Goal: Transaction & Acquisition: Purchase product/service

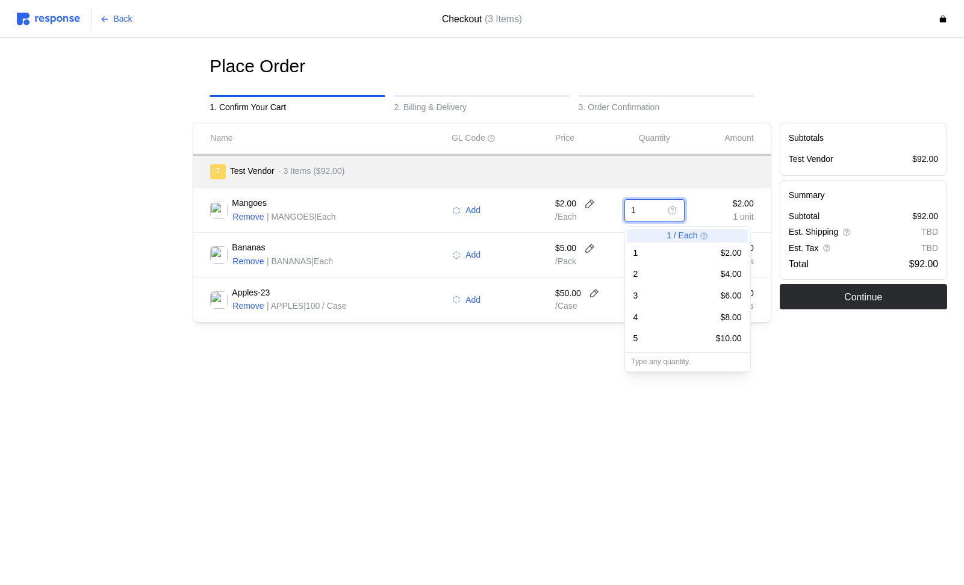
click at [653, 210] on input "1" at bounding box center [646, 211] width 30 height 22
click at [696, 264] on div "2 $4.00" at bounding box center [687, 275] width 121 height 22
type input "2"
click at [661, 210] on div "2" at bounding box center [654, 210] width 61 height 23
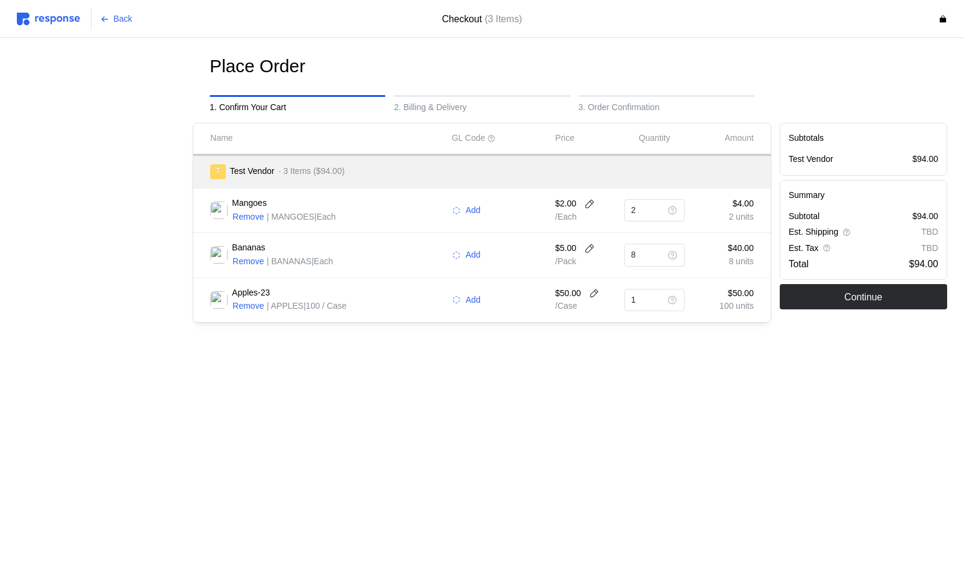
click at [546, 360] on div "Place Order 1. Confirm Your Cart 2. Billing & Delivery 3. Order Confirmation Na…" at bounding box center [482, 214] width 930 height 319
click at [567, 217] on p "/ Each" at bounding box center [585, 217] width 61 height 13
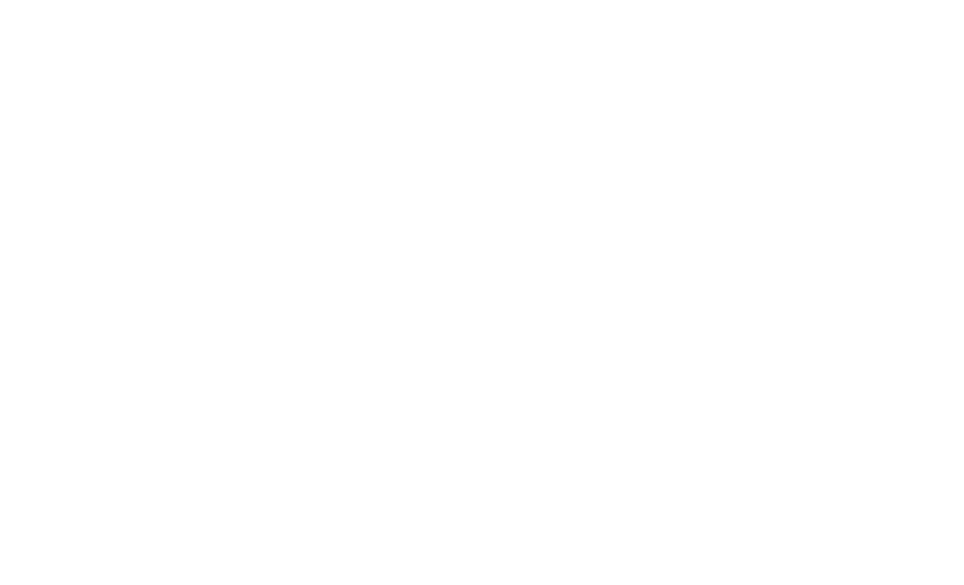
click at [596, 5] on html at bounding box center [482, 2] width 964 height 5
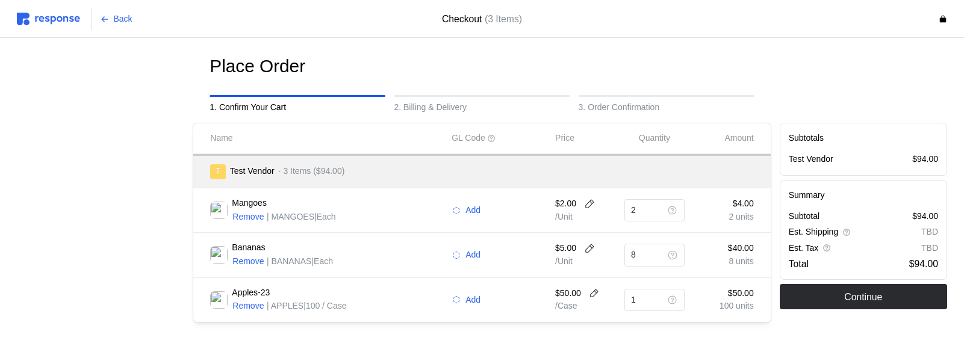
click at [567, 350] on div "Place Order 1. Confirm Your Cart 2. Billing & Delivery 3. Order Confirmation Na…" at bounding box center [482, 214] width 930 height 319
click at [591, 205] on icon at bounding box center [589, 204] width 11 height 11
click at [486, 225] on div "Mangoes Remove | MANGOES | Each Add $2.00 /Unit 2 $4.00 2 units" at bounding box center [482, 211] width 552 height 36
click at [598, 201] on button at bounding box center [590, 204] width 18 height 11
click at [678, 189] on div "Mangoes Remove | MANGOES | Each Add $2.00 /Unit 2 $4.00 2 units" at bounding box center [481, 210] width 577 height 45
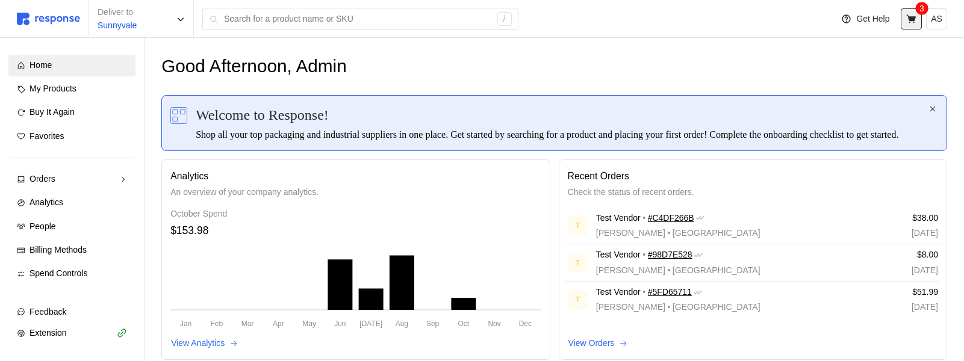
click at [919, 23] on button at bounding box center [911, 18] width 21 height 21
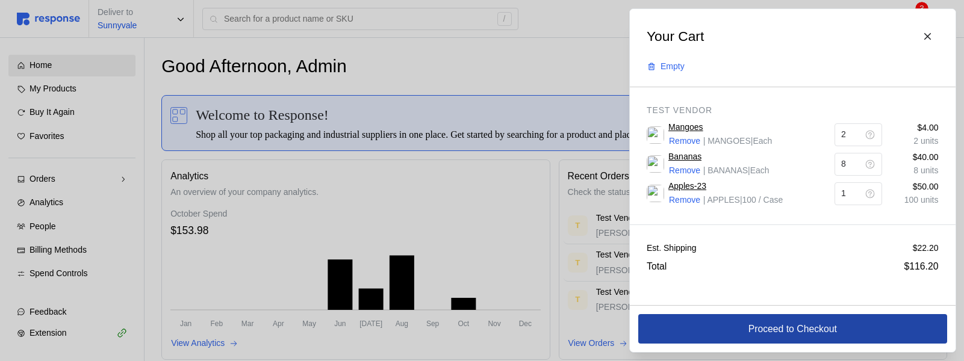
click at [803, 333] on p "Proceed to Checkout" at bounding box center [792, 329] width 89 height 15
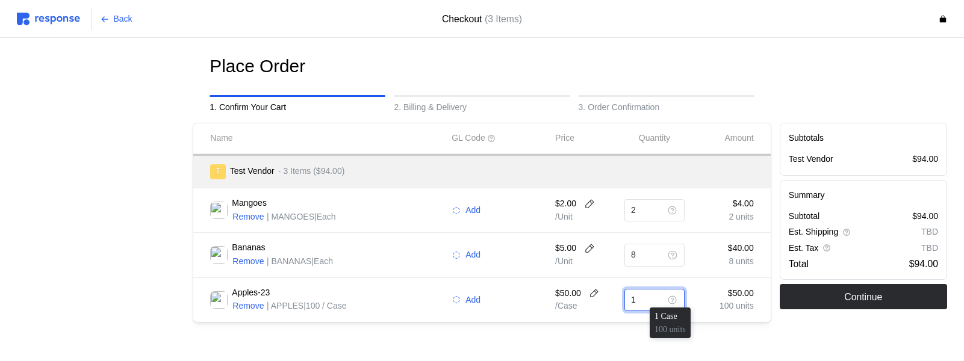
click at [653, 302] on input "1" at bounding box center [646, 301] width 30 height 22
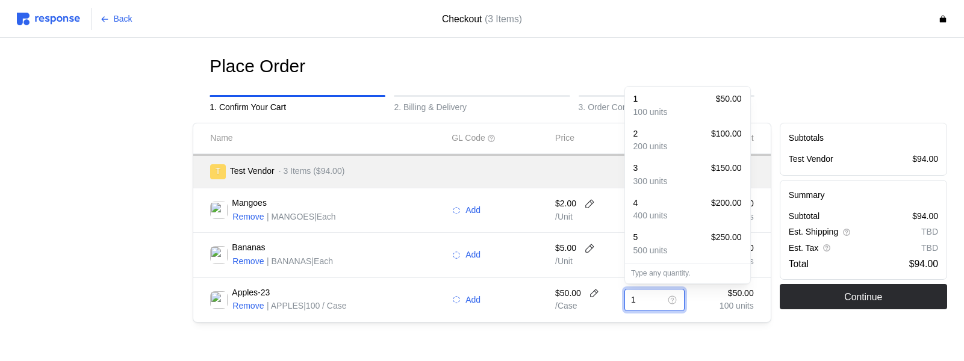
click at [660, 151] on p "200 units" at bounding box center [651, 146] width 34 height 13
type input "2"
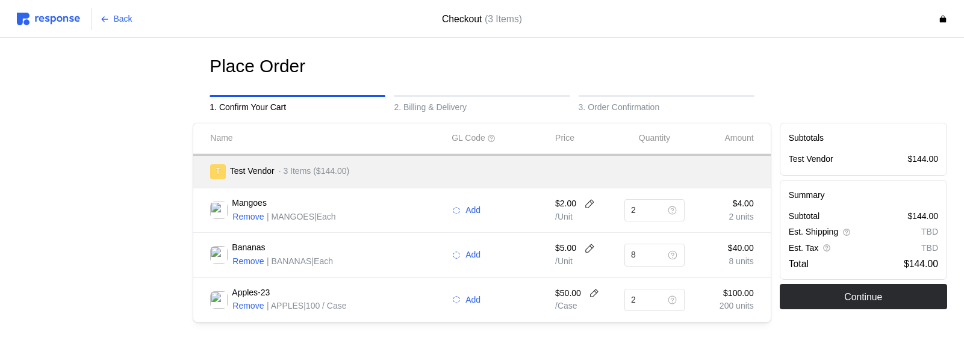
click at [686, 328] on div "Place Order 1. Confirm Your Cart 2. Billing & Delivery 3. Order Confirmation Na…" at bounding box center [482, 214] width 930 height 319
click at [659, 211] on input "2" at bounding box center [646, 211] width 30 height 22
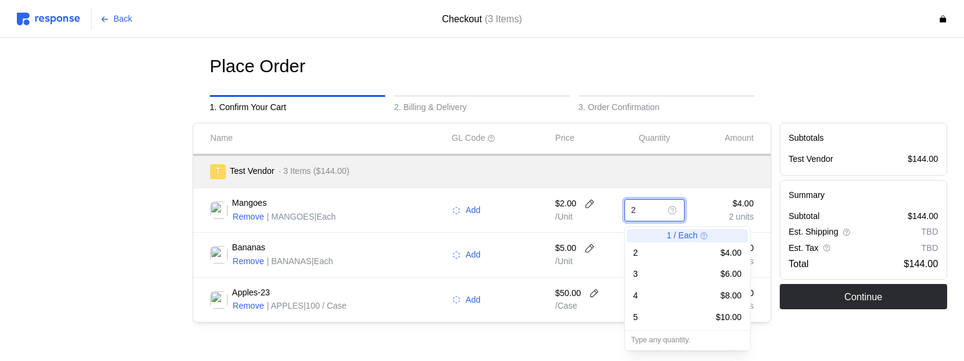
click at [659, 211] on input "2" at bounding box center [646, 211] width 30 height 22
click at [665, 238] on div "1 / Each" at bounding box center [687, 235] width 121 height 13
click at [682, 237] on p "1 / Each" at bounding box center [682, 235] width 31 height 13
click at [671, 254] on div "1 $2.00" at bounding box center [688, 253] width 108 height 13
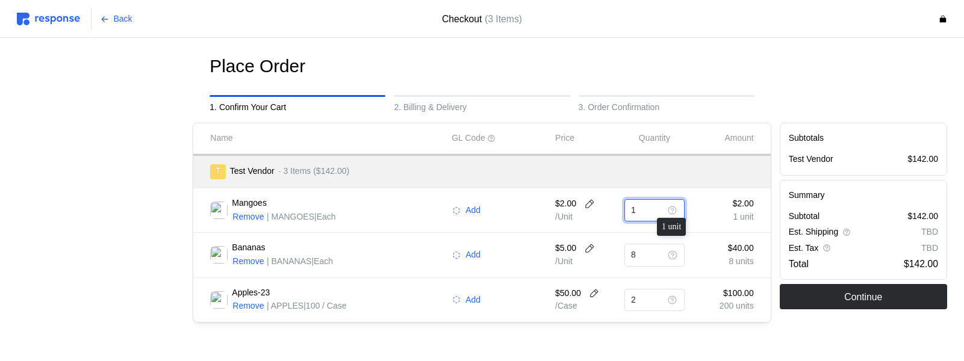
type input "1"
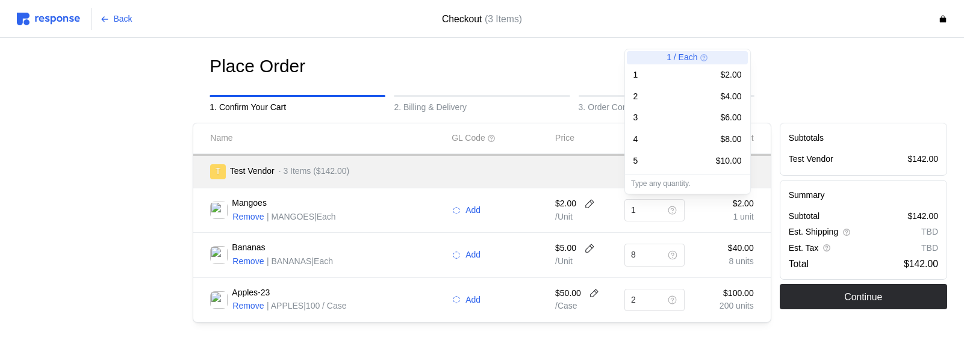
click at [605, 222] on p "/Unit" at bounding box center [585, 217] width 61 height 13
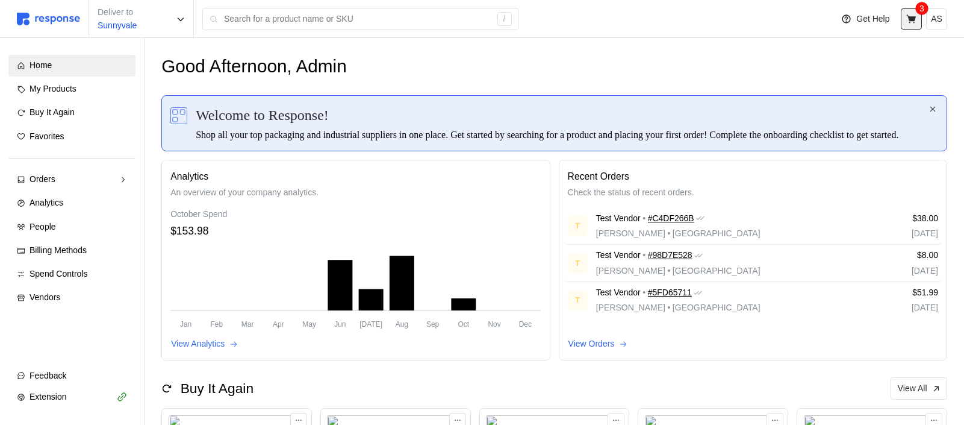
click at [917, 20] on button at bounding box center [911, 18] width 21 height 21
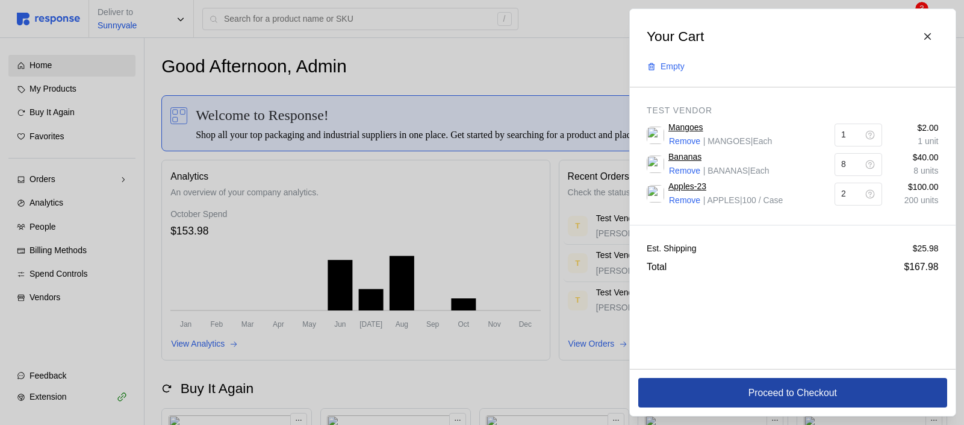
click at [828, 386] on p "Proceed to Checkout" at bounding box center [792, 392] width 89 height 15
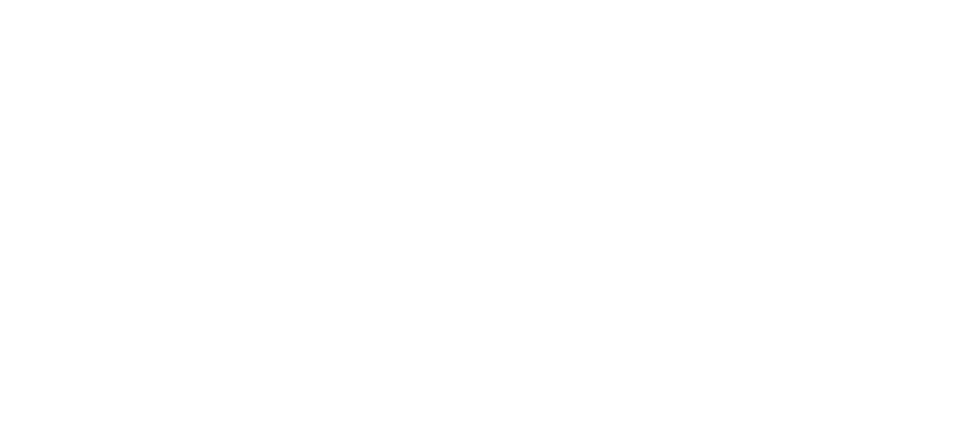
click at [768, 5] on html at bounding box center [482, 2] width 964 height 5
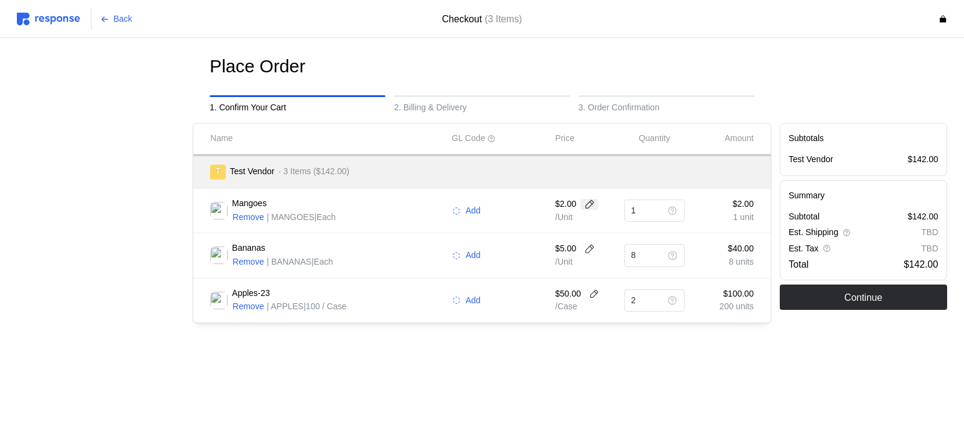
click at [586, 204] on icon at bounding box center [589, 204] width 11 height 11
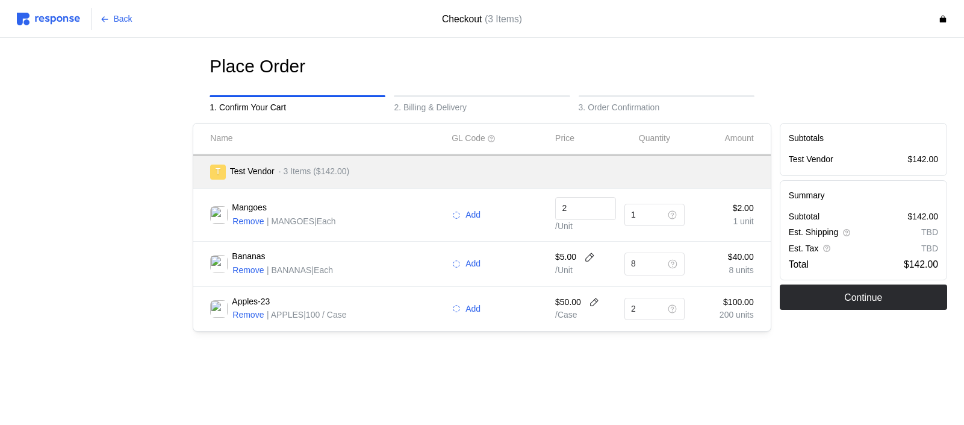
click at [673, 189] on div "Mangoes Remove | MANGOES | Each Add 2 /Unit 1 $2.00 1 unit" at bounding box center [481, 214] width 577 height 53
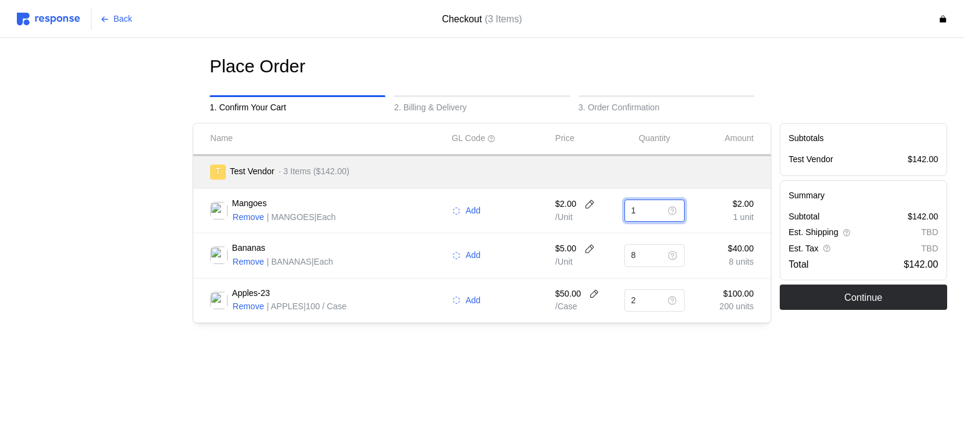
click at [653, 208] on input "1" at bounding box center [646, 211] width 30 height 22
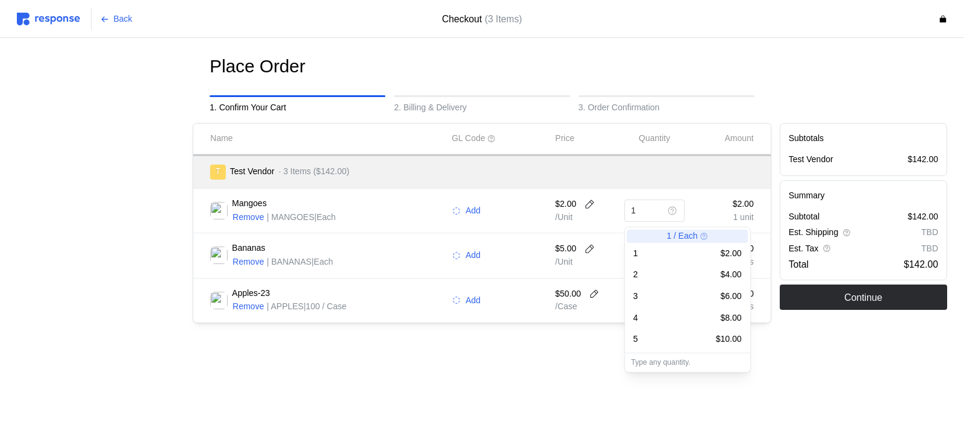
click at [583, 219] on p "/Unit" at bounding box center [585, 217] width 61 height 13
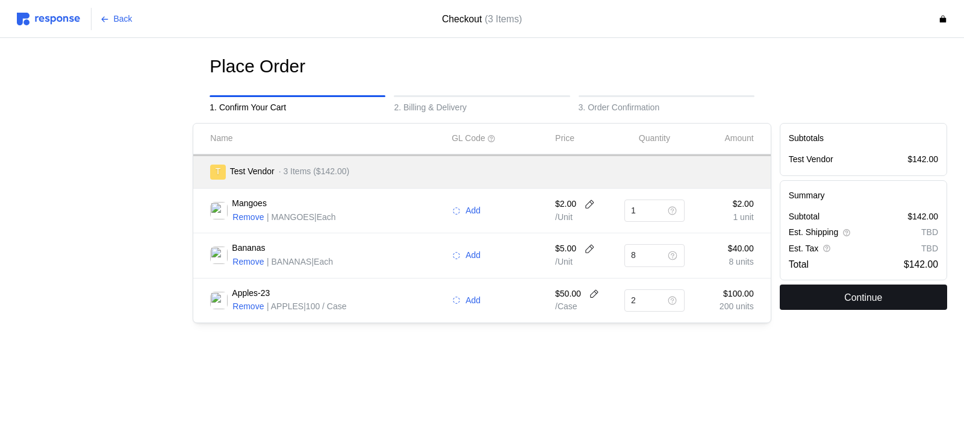
click at [871, 295] on p "Continue" at bounding box center [863, 297] width 38 height 15
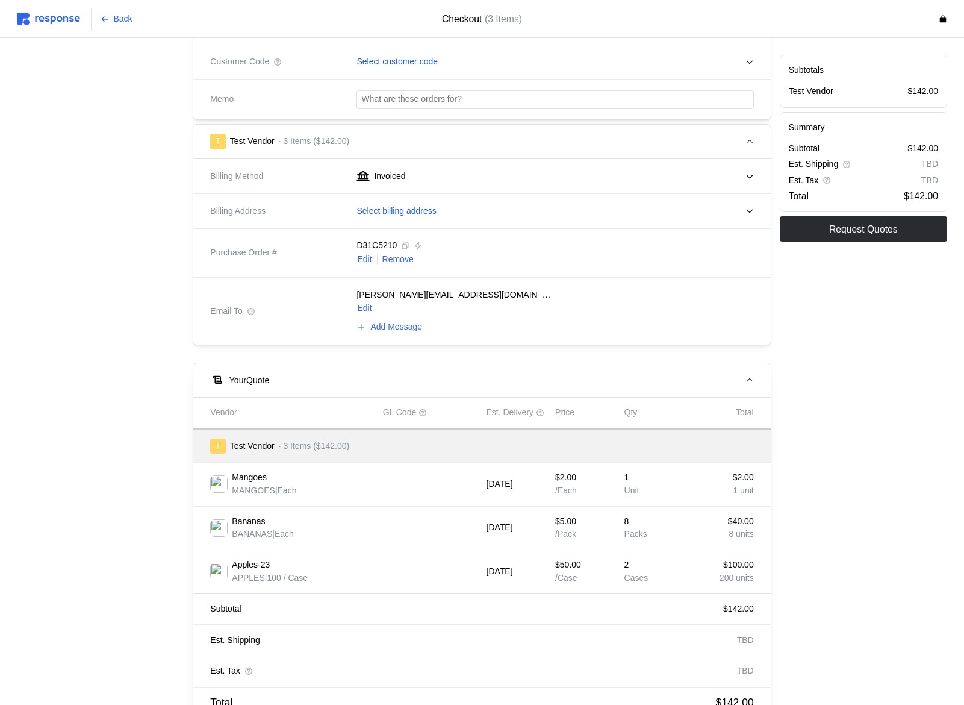
scroll to position [326, 0]
click at [129, 26] on button "Back" at bounding box center [116, 19] width 46 height 23
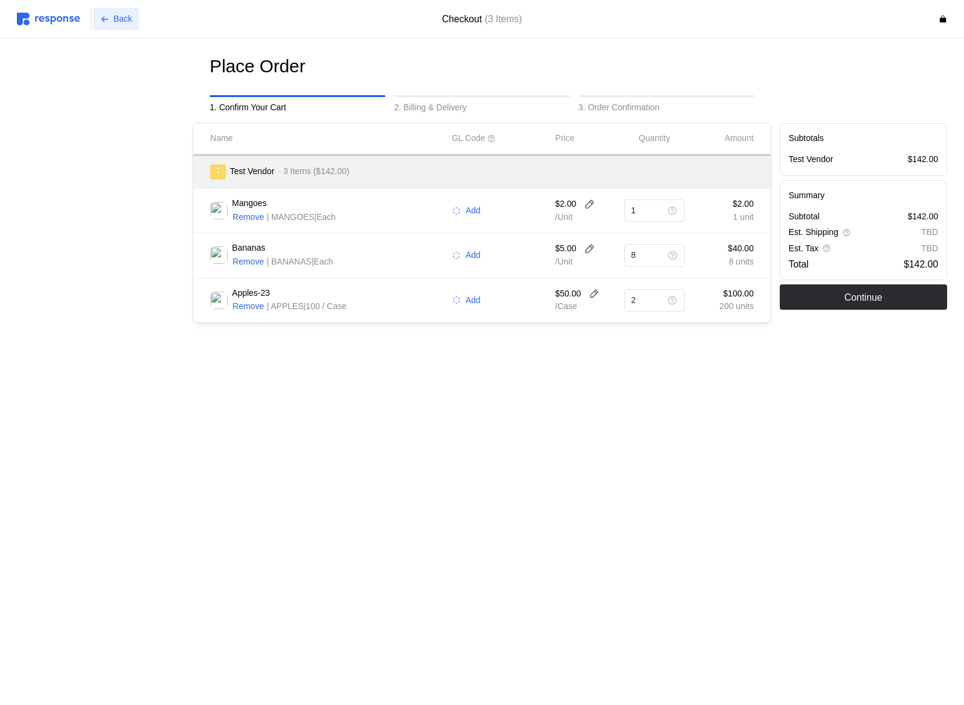
scroll to position [0, 0]
click at [638, 255] on input "8" at bounding box center [646, 255] width 30 height 22
click at [658, 257] on input "8" at bounding box center [646, 255] width 30 height 22
click at [695, 242] on p "$40.00" at bounding box center [723, 248] width 61 height 13
click at [646, 258] on input "8" at bounding box center [646, 255] width 30 height 22
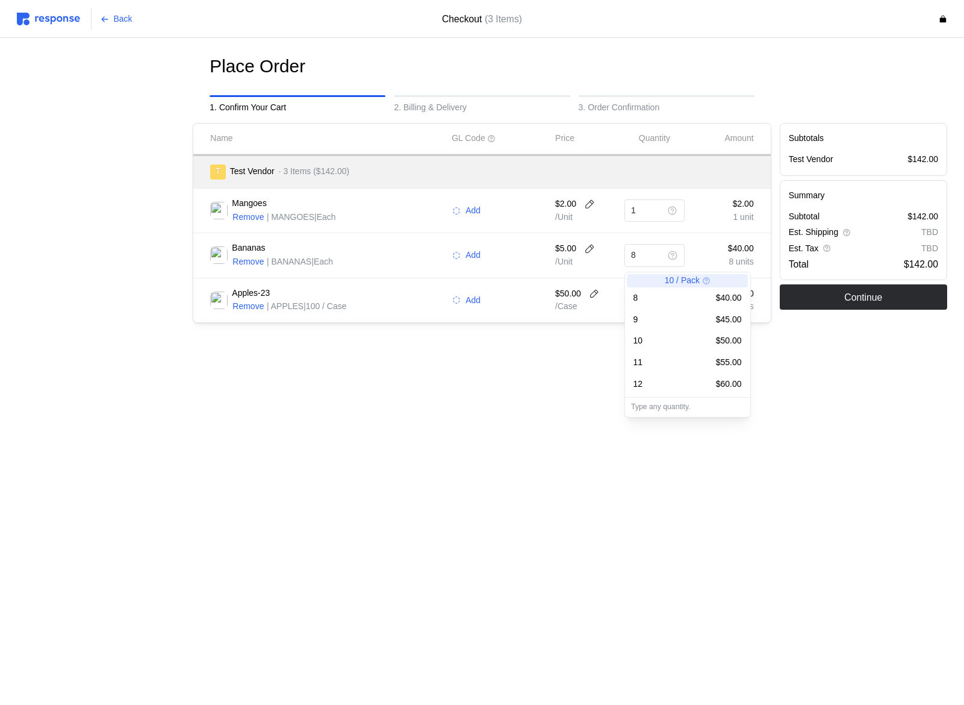
click at [703, 230] on div "Mangoes Remove | MANGOES | Each Add $2.00 /Unit 1 $2.00 1 unit" at bounding box center [481, 210] width 577 height 45
click at [649, 252] on input "8" at bounding box center [646, 255] width 30 height 22
click at [853, 332] on div "Place Order 1. Confirm Your Cart 2. Billing & Delivery 3. Order Confirmation Na…" at bounding box center [482, 214] width 930 height 319
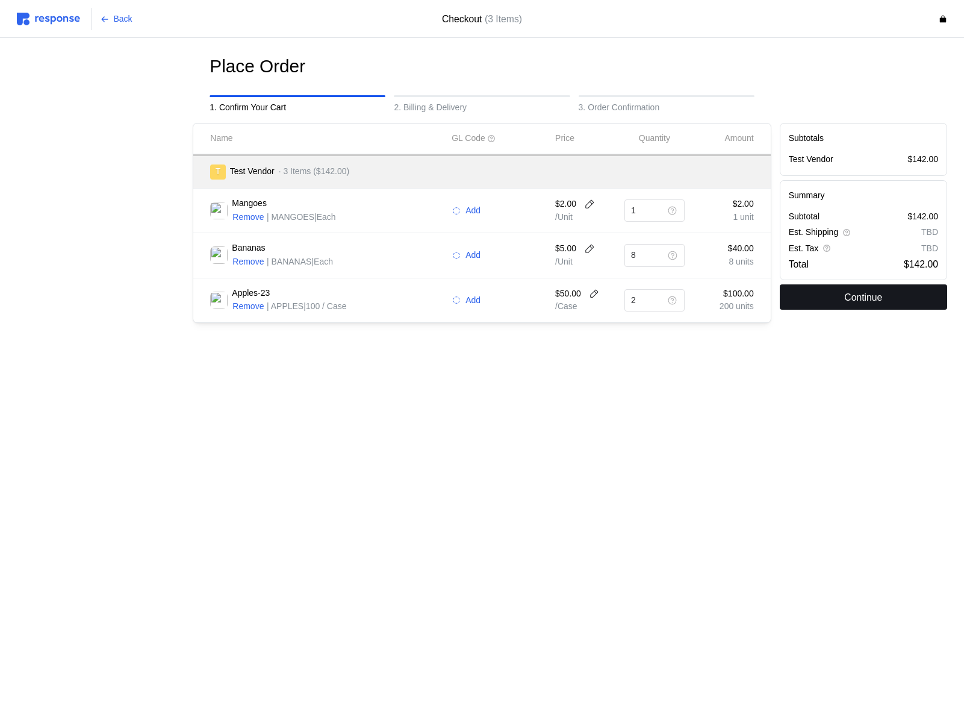
click at [854, 296] on p "Continue" at bounding box center [863, 297] width 38 height 15
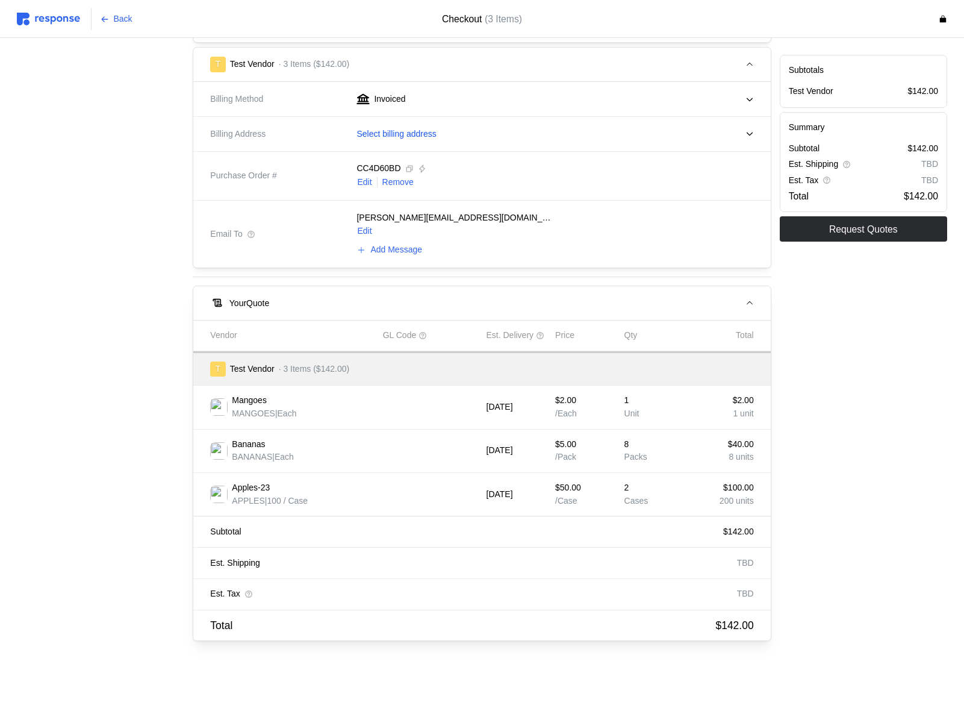
scroll to position [408, 0]
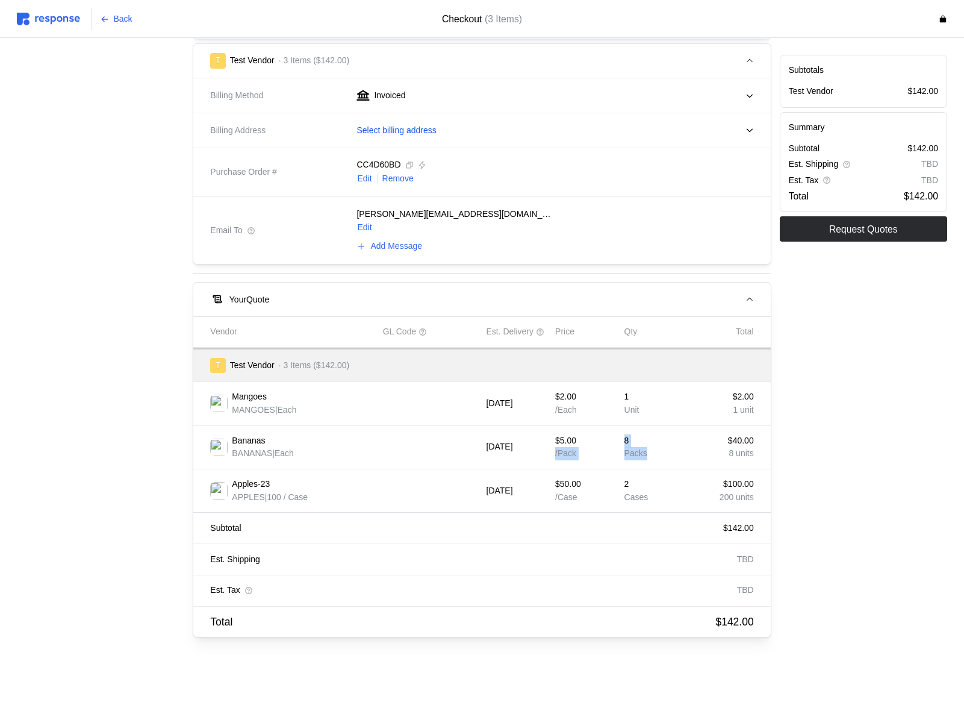
drag, startPoint x: 647, startPoint y: 455, endPoint x: 612, endPoint y: 441, distance: 37.0
click at [612, 424] on div "Bananas BANANAS | Each Oct 24, 2025 $5.00 / Pack 8 Packs $40.00 8 units" at bounding box center [482, 447] width 552 height 34
click at [652, 424] on p "Packs" at bounding box center [654, 453] width 61 height 13
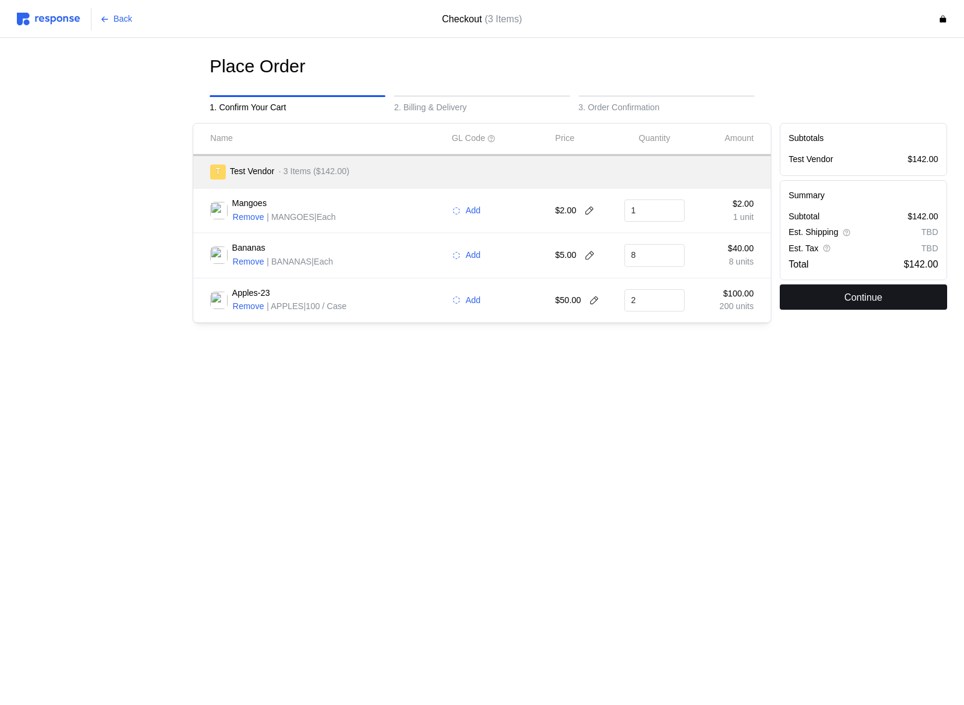
click at [912, 299] on button "Continue" at bounding box center [863, 296] width 167 height 25
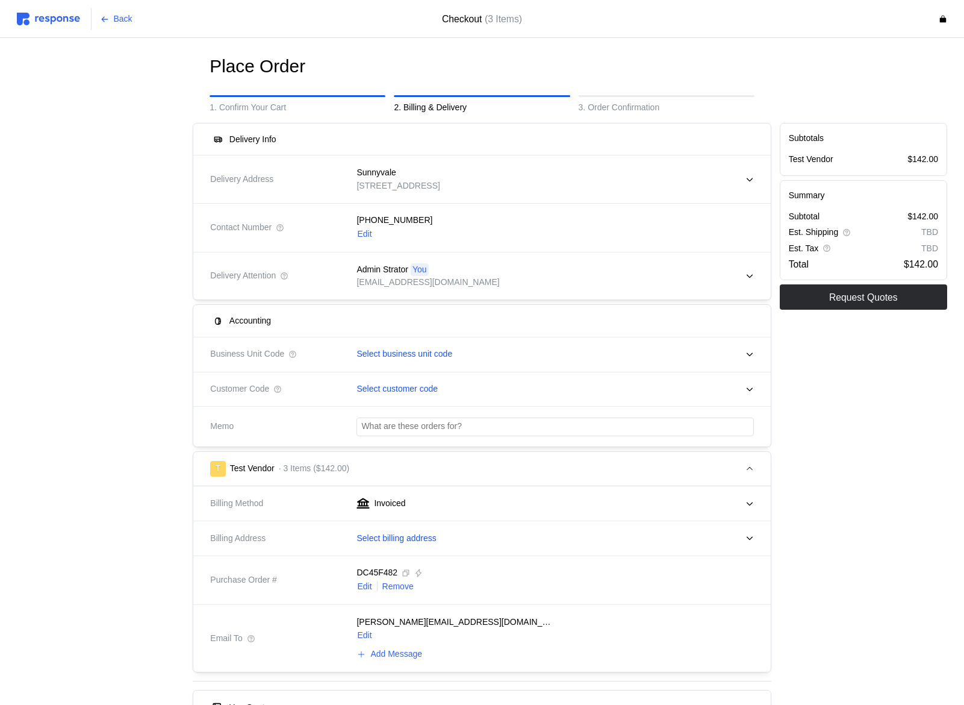
click at [47, 17] on img at bounding box center [48, 19] width 63 height 13
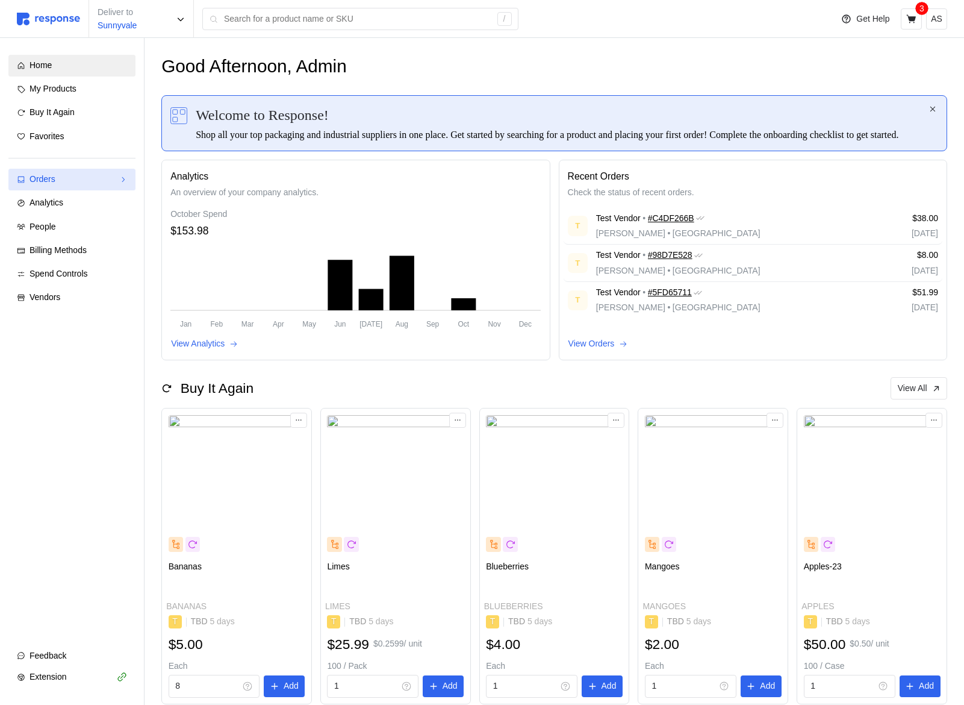
click at [67, 182] on div "Orders" at bounding box center [72, 179] width 85 height 13
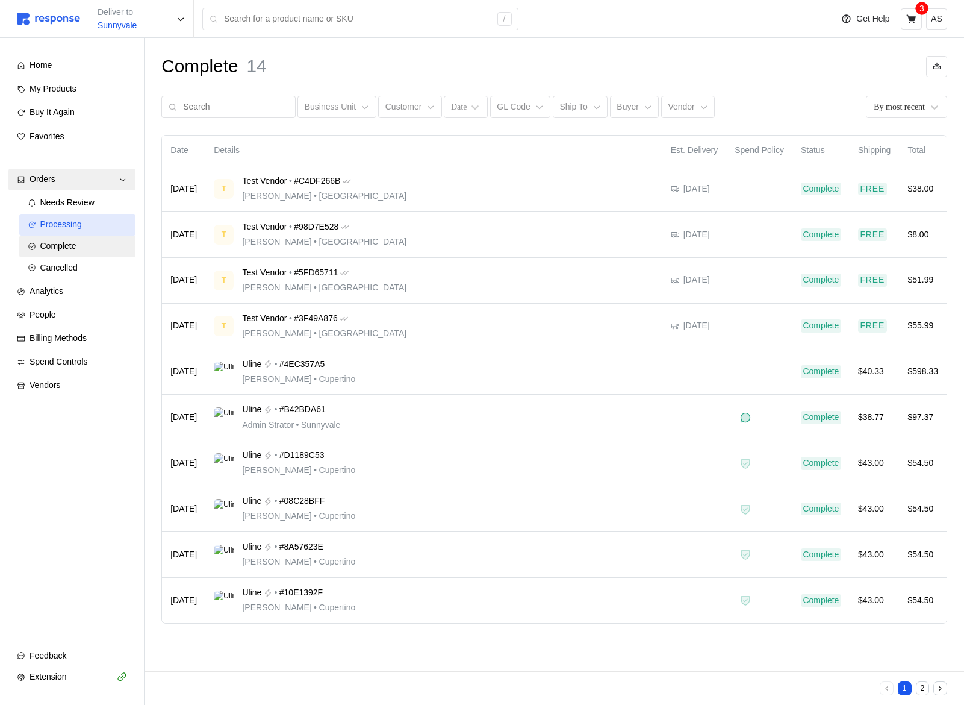
click at [101, 230] on div "Processing" at bounding box center [83, 224] width 87 height 13
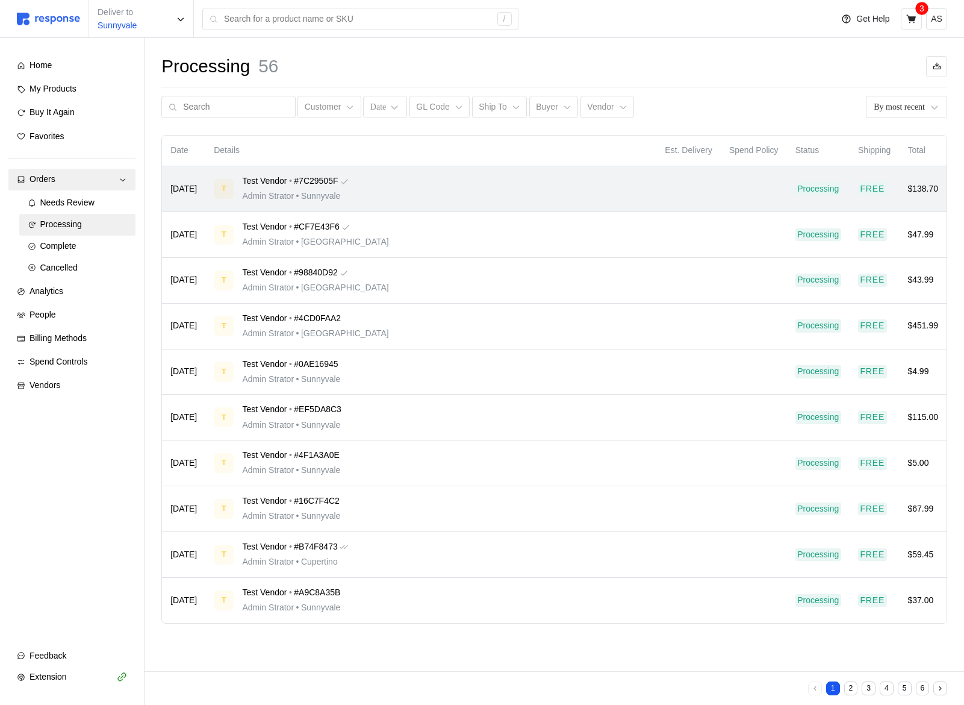
click at [450, 198] on div "T Test Vendor • #7C29505F Admin Strator • Sunnyvale" at bounding box center [431, 189] width 434 height 28
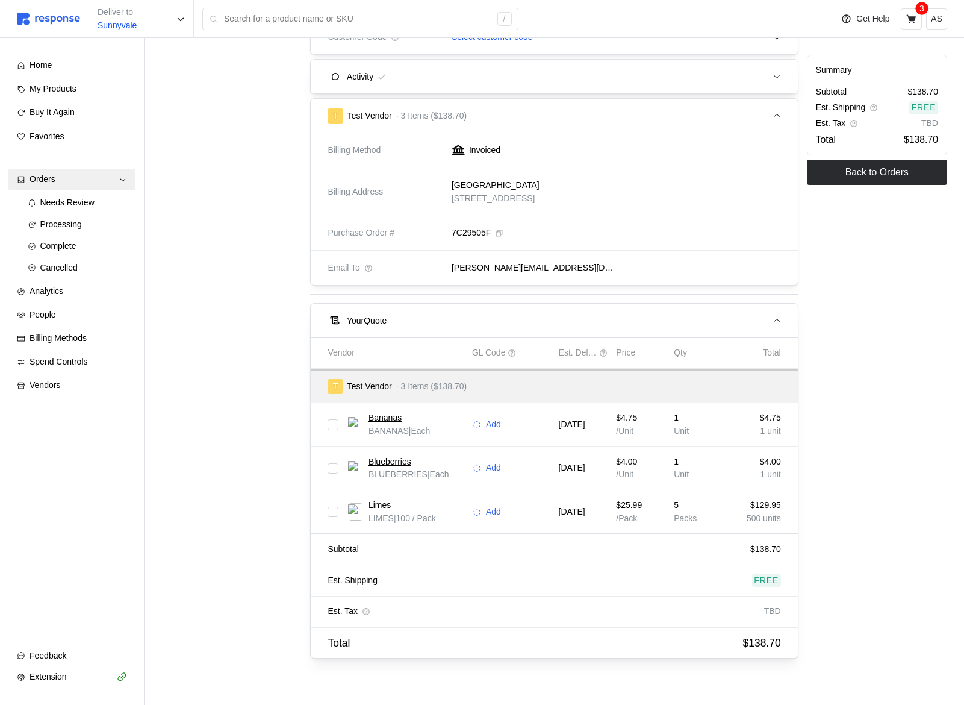
scroll to position [423, 0]
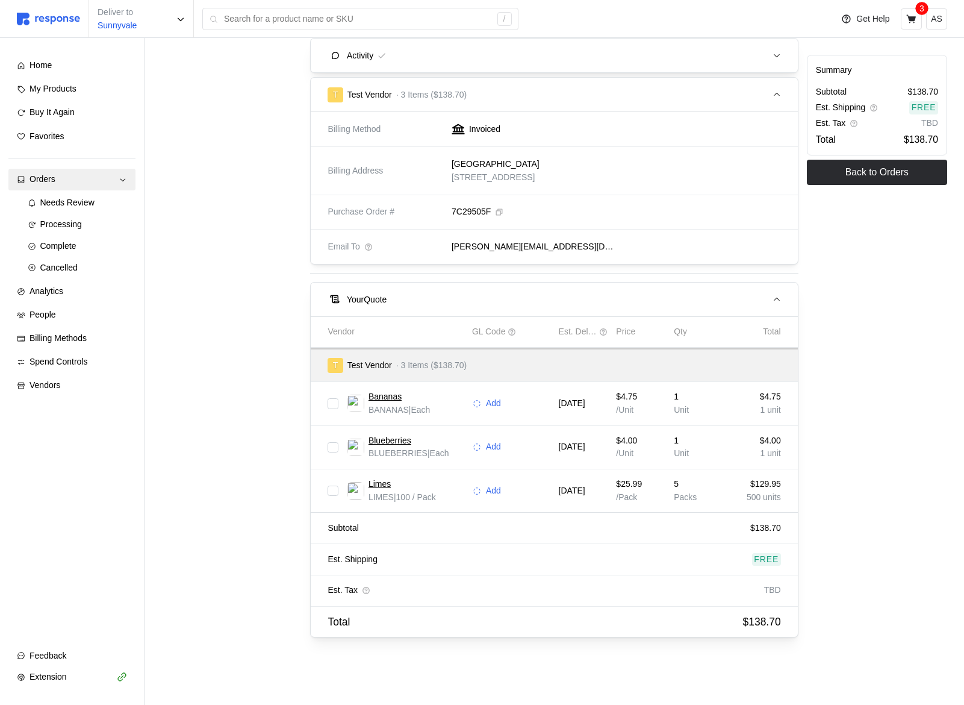
click at [858, 512] on div "Summary Subtotal $138.70 Est. Shipping Free Est. Tax TBD Total $138.70 Back to …" at bounding box center [877, 161] width 149 height 960
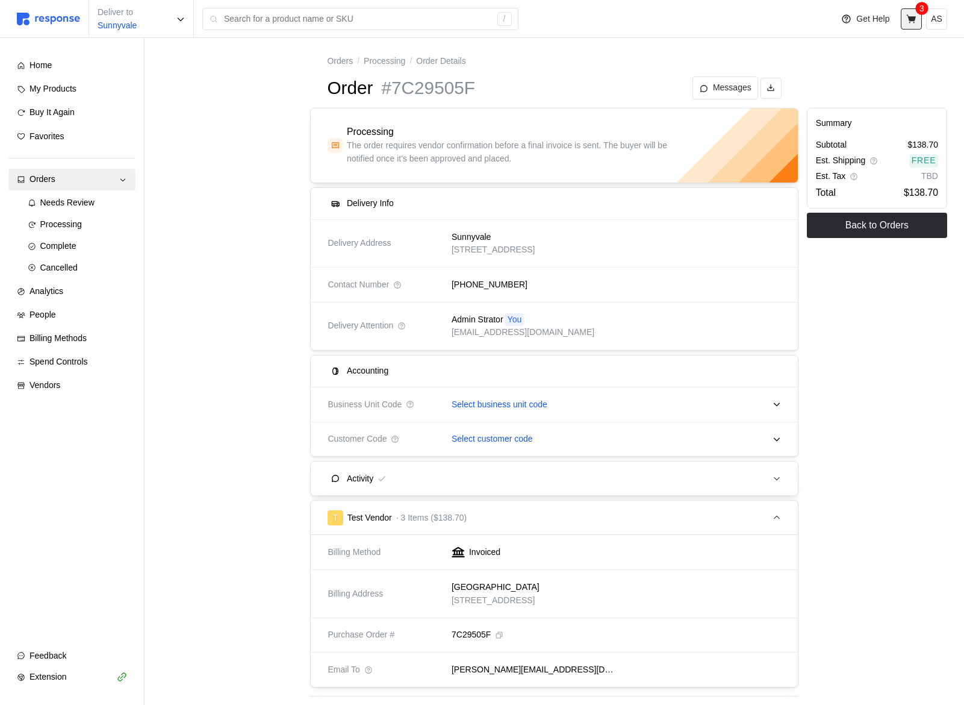
click at [908, 28] on button at bounding box center [911, 18] width 21 height 21
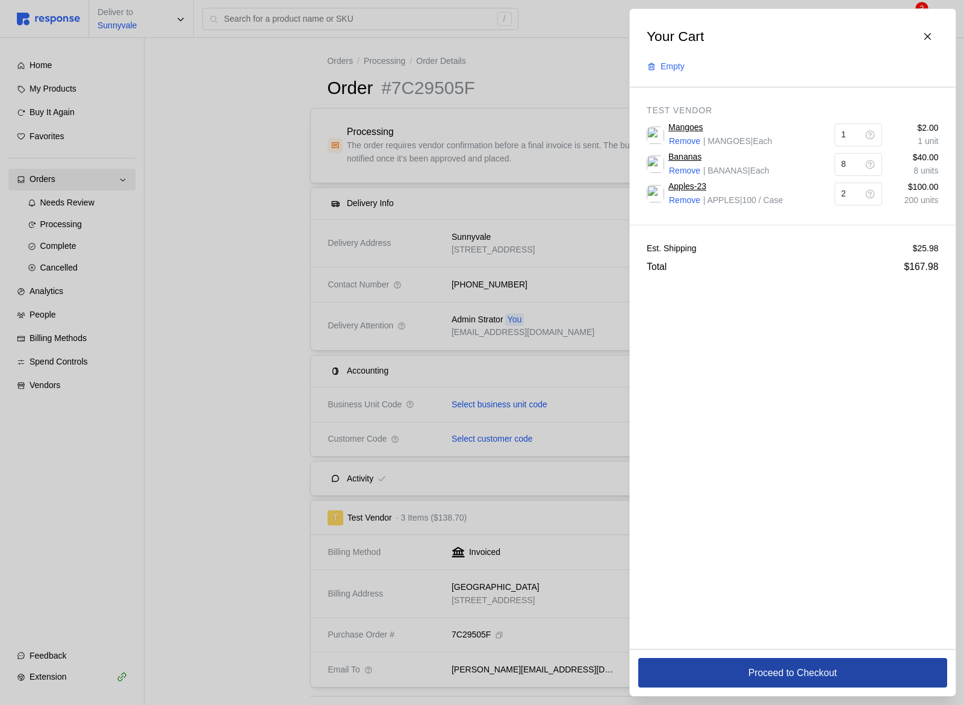
click at [752, 671] on p "Proceed to Checkout" at bounding box center [792, 672] width 89 height 15
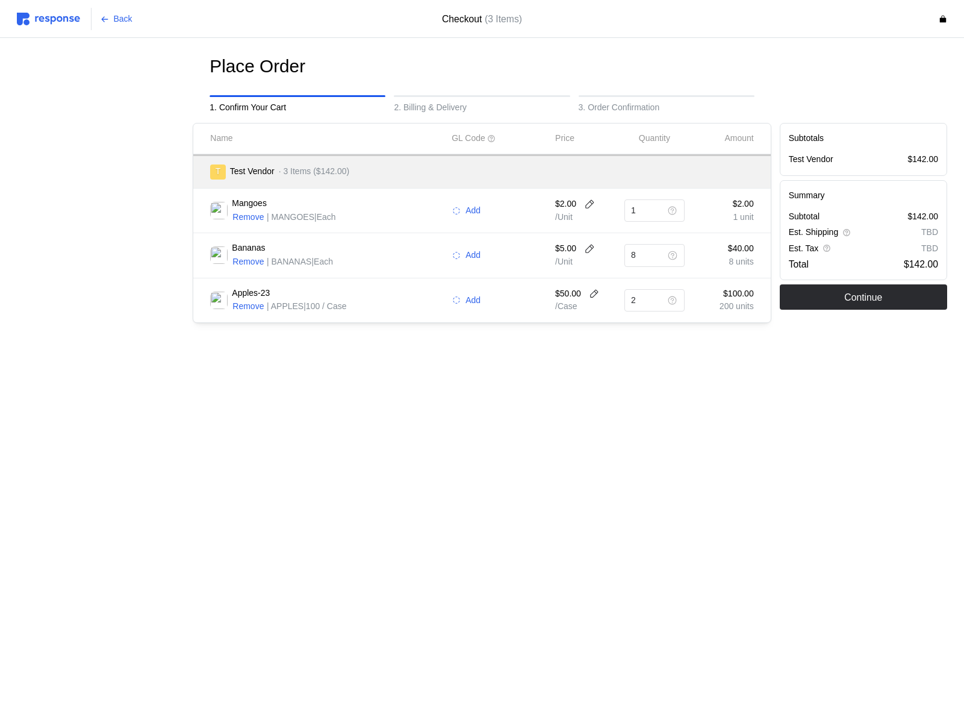
click at [502, 422] on main "Place Order 1. Confirm Your Cart 2. Billing & Delivery 3. Order Confirmation Na…" at bounding box center [482, 352] width 964 height 705
drag, startPoint x: 787, startPoint y: 335, endPoint x: 791, endPoint y: 321, distance: 15.1
click at [787, 334] on div "Place Order 1. Confirm Your Cart 2. Billing & Delivery 3. Order Confirmation Na…" at bounding box center [482, 214] width 930 height 319
click at [827, 284] on button "Continue" at bounding box center [863, 296] width 167 height 25
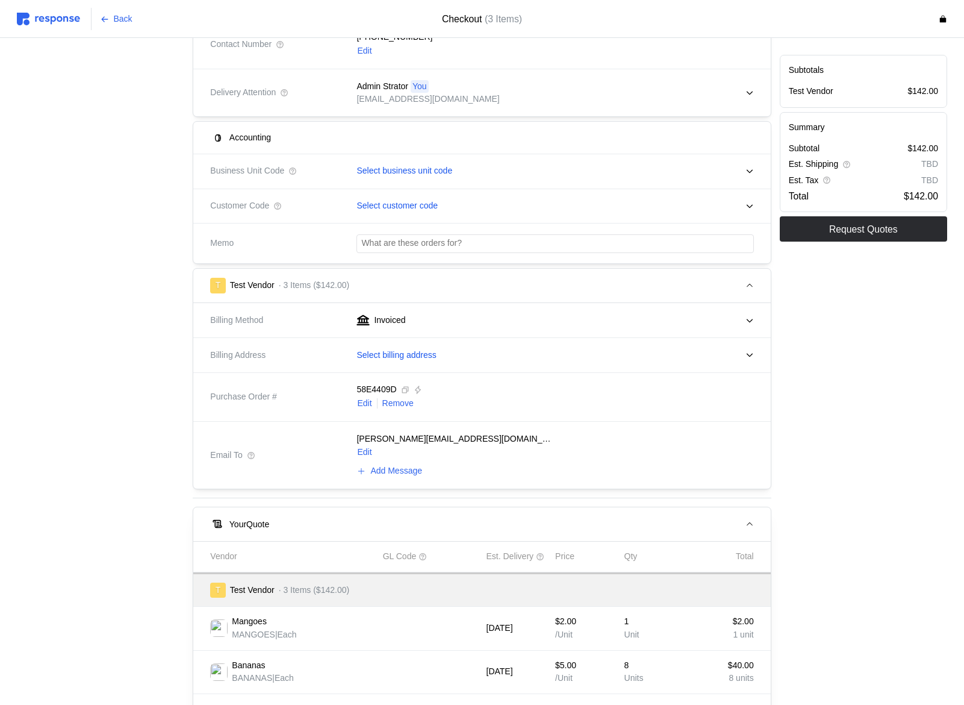
scroll to position [408, 0]
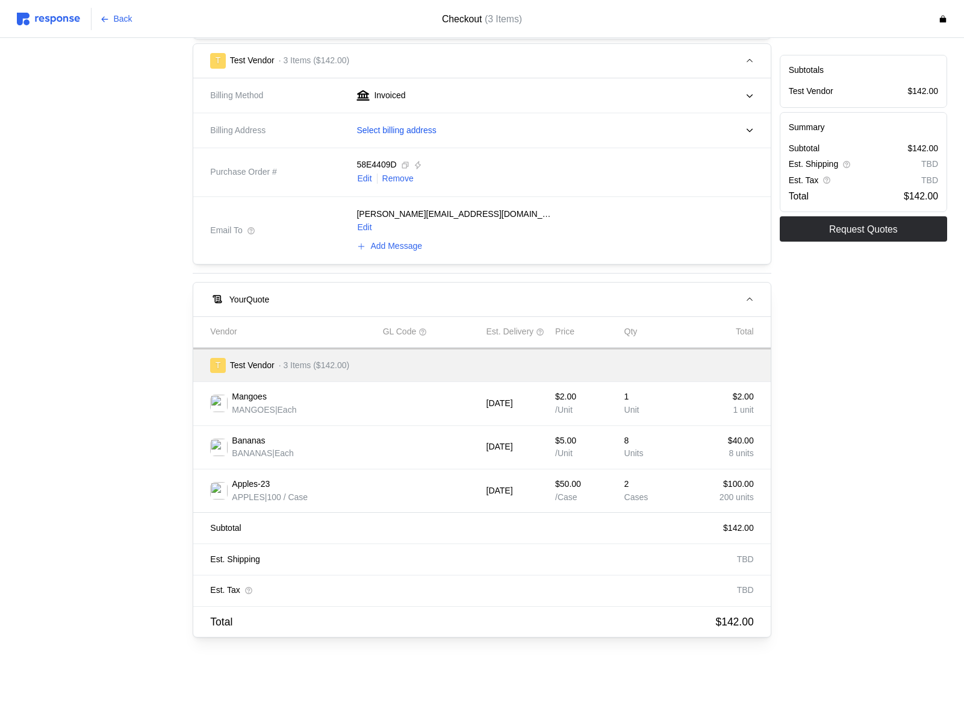
click at [49, 413] on div at bounding box center [101, 176] width 176 height 931
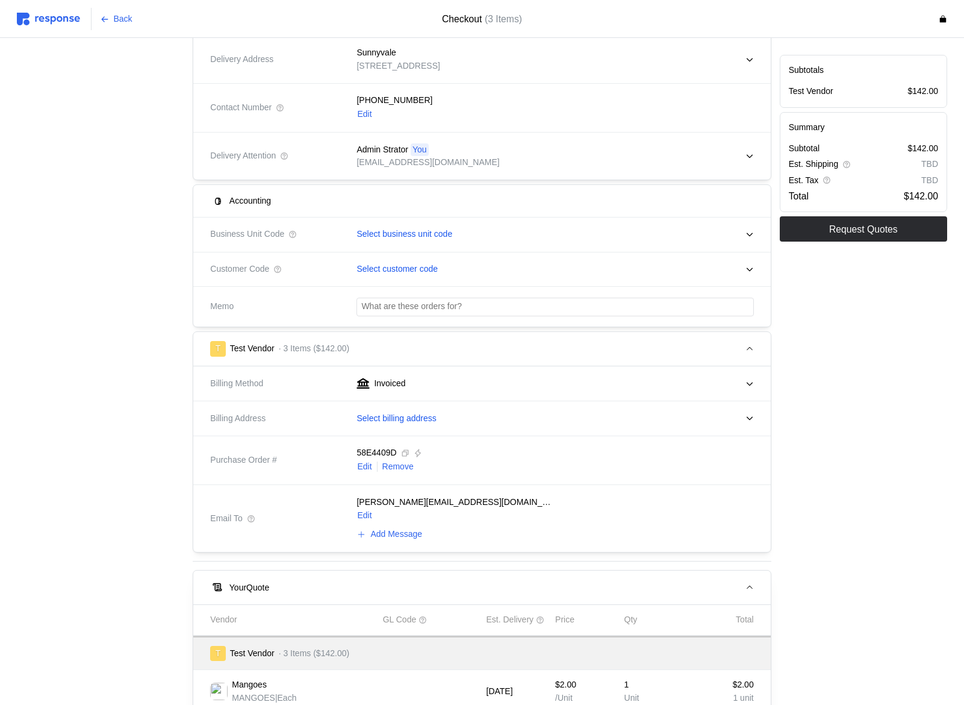
scroll to position [0, 0]
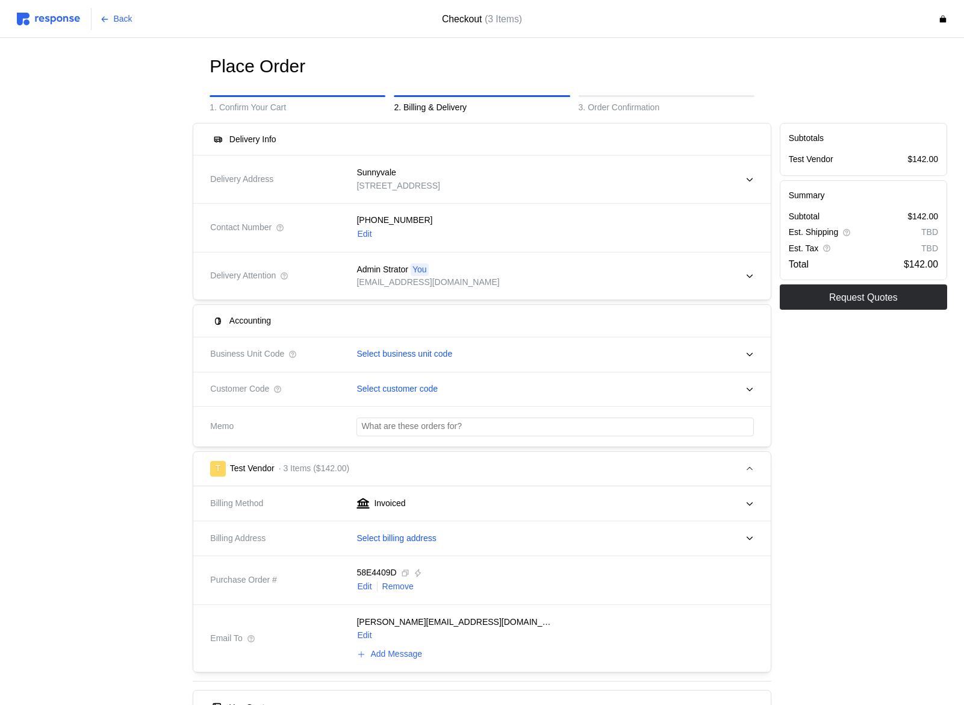
click at [888, 340] on div "Subtotals Test Vendor $142.00 Summary Subtotal $142.00 Est. Shipping TBD Est. T…" at bounding box center [864, 584] width 176 height 931
click at [877, 302] on p "Request Quotes" at bounding box center [863, 297] width 69 height 15
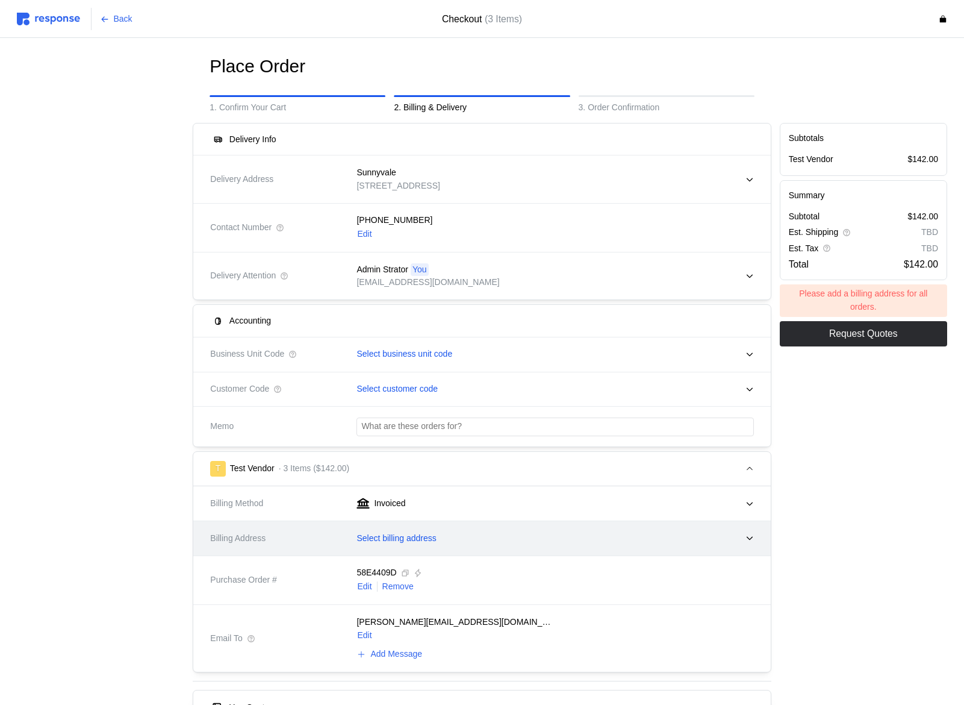
click at [420, 528] on div "Select billing address" at bounding box center [550, 538] width 405 height 30
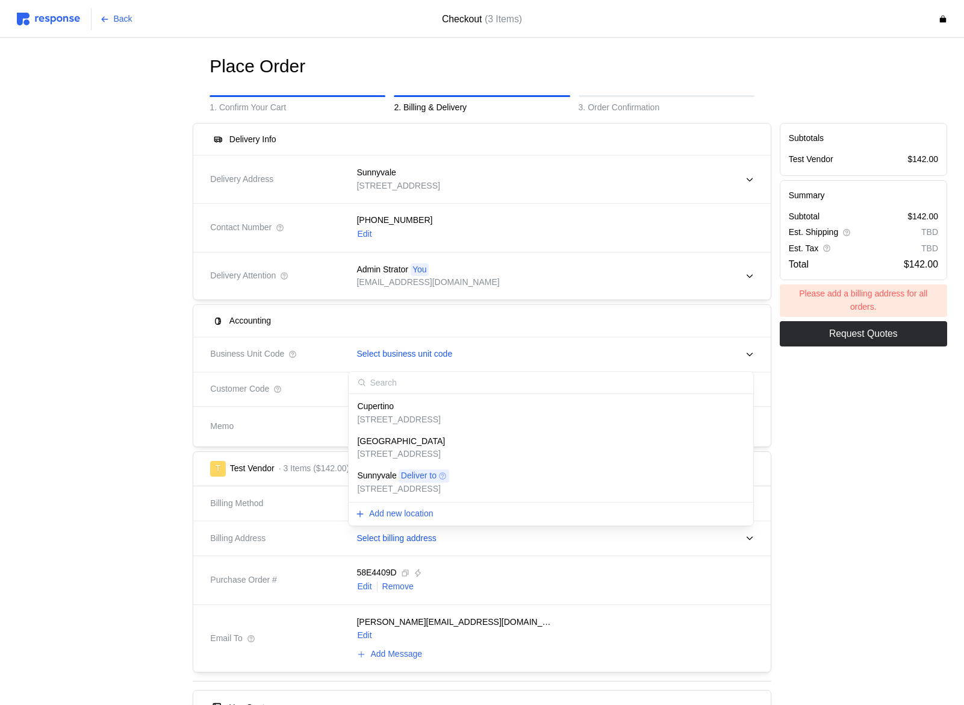
click at [440, 414] on p "[STREET_ADDRESS]" at bounding box center [398, 419] width 83 height 13
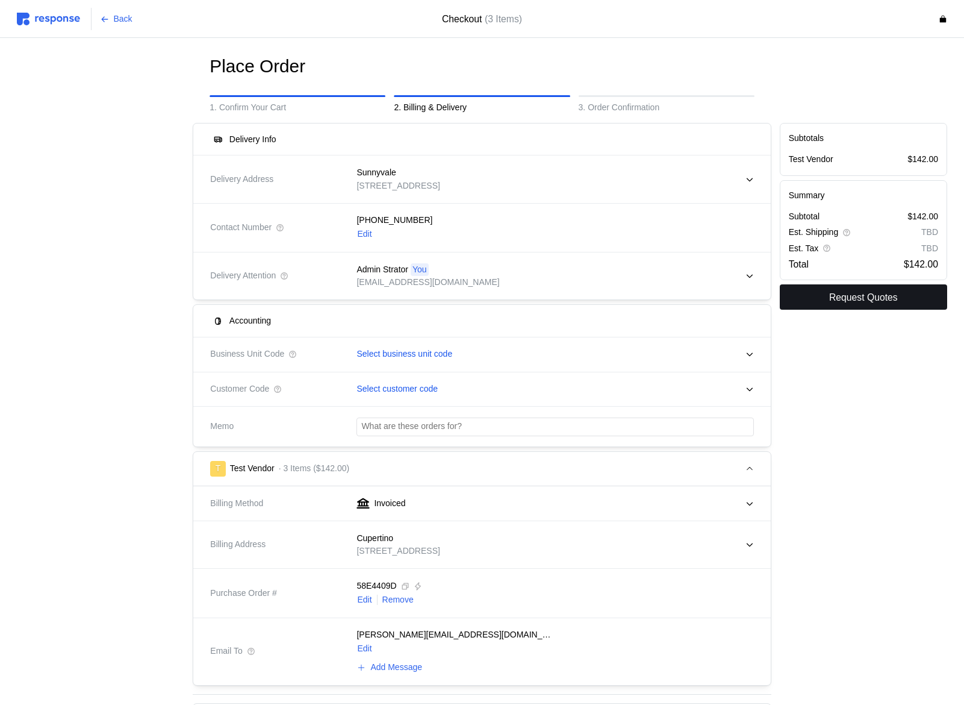
click at [841, 295] on p "Request Quotes" at bounding box center [863, 297] width 69 height 15
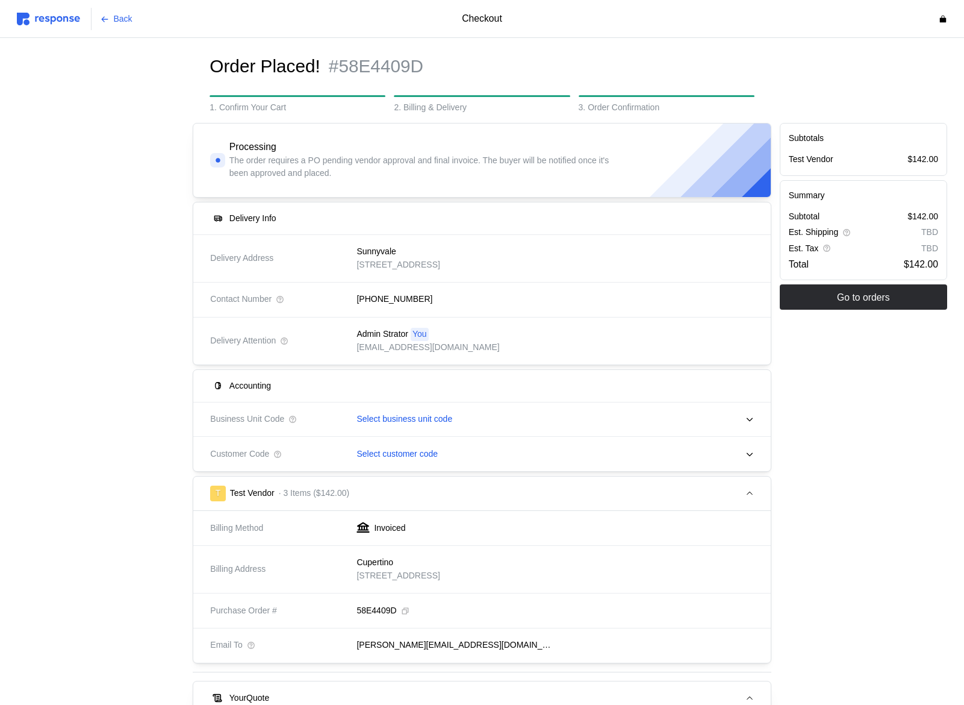
click at [43, 22] on img at bounding box center [48, 19] width 63 height 13
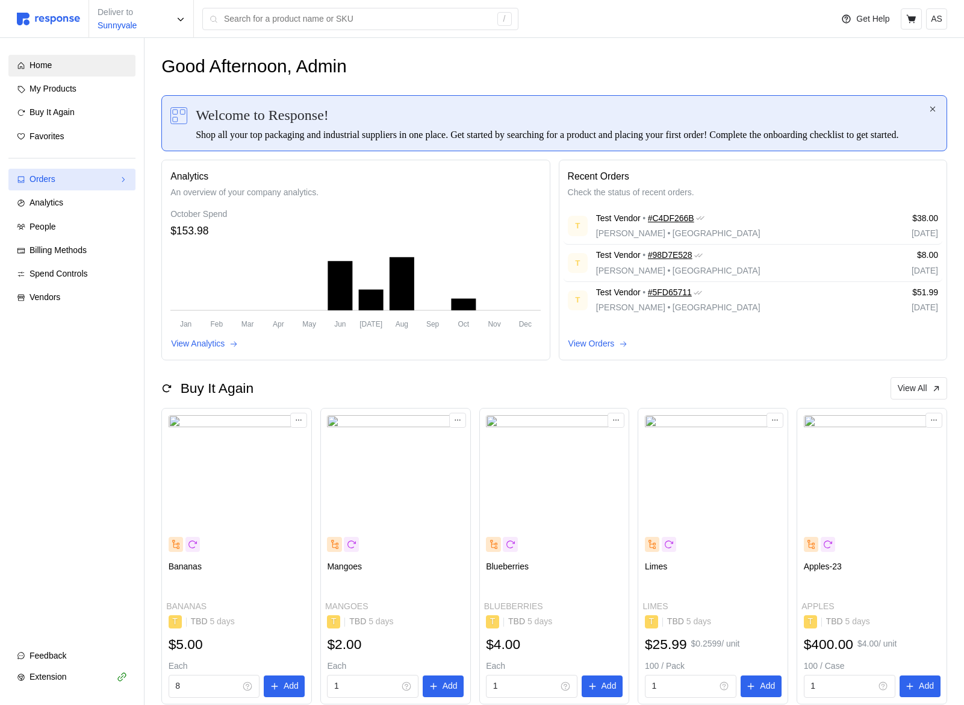
click at [99, 178] on div "Orders" at bounding box center [72, 179] width 85 height 13
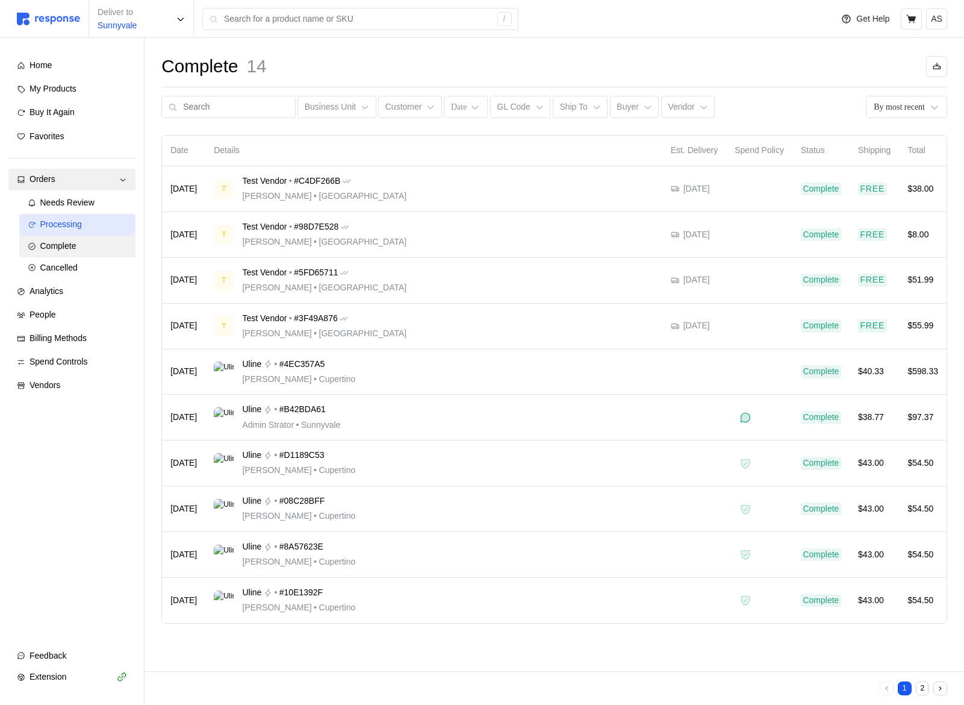
click at [94, 223] on div "Processing" at bounding box center [83, 224] width 87 height 13
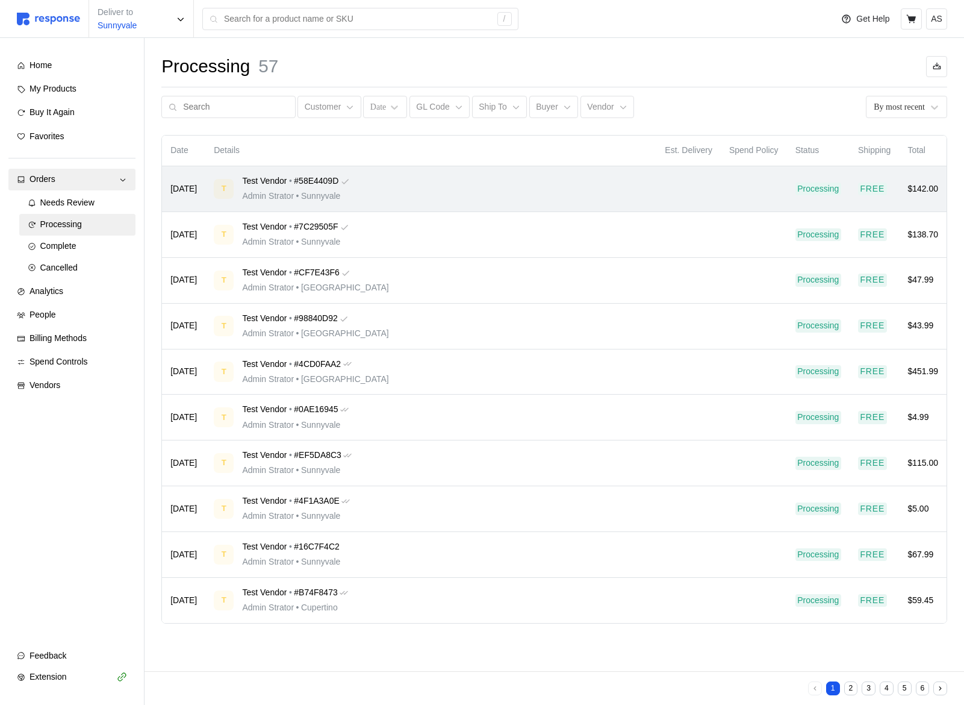
click at [514, 187] on div "T Test Vendor • #58E4409D Admin Strator • Sunnyvale" at bounding box center [431, 189] width 434 height 28
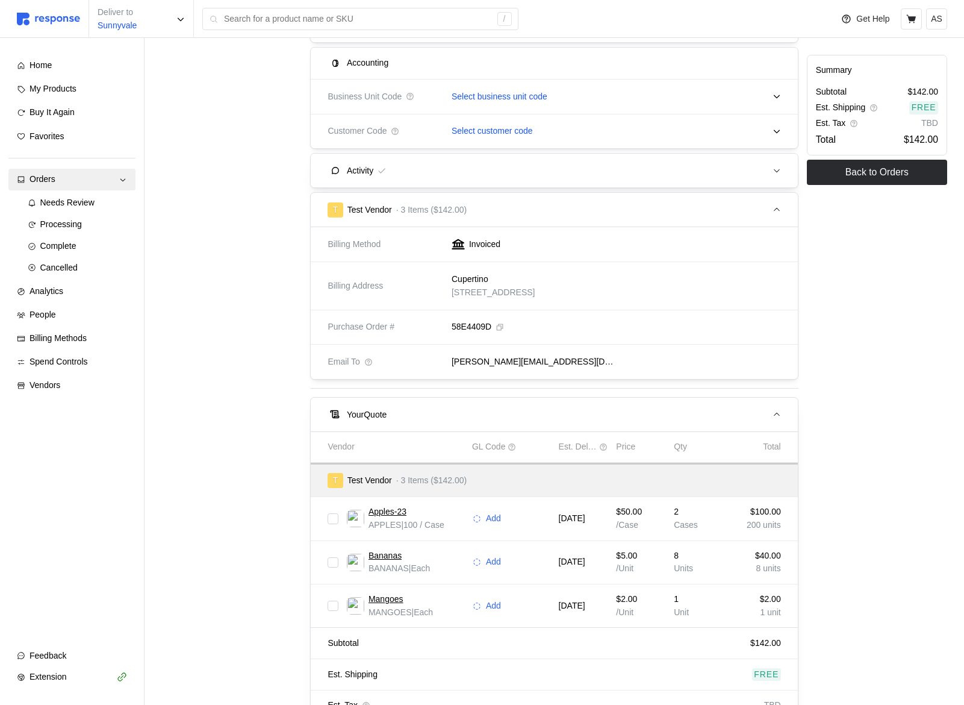
scroll to position [340, 0]
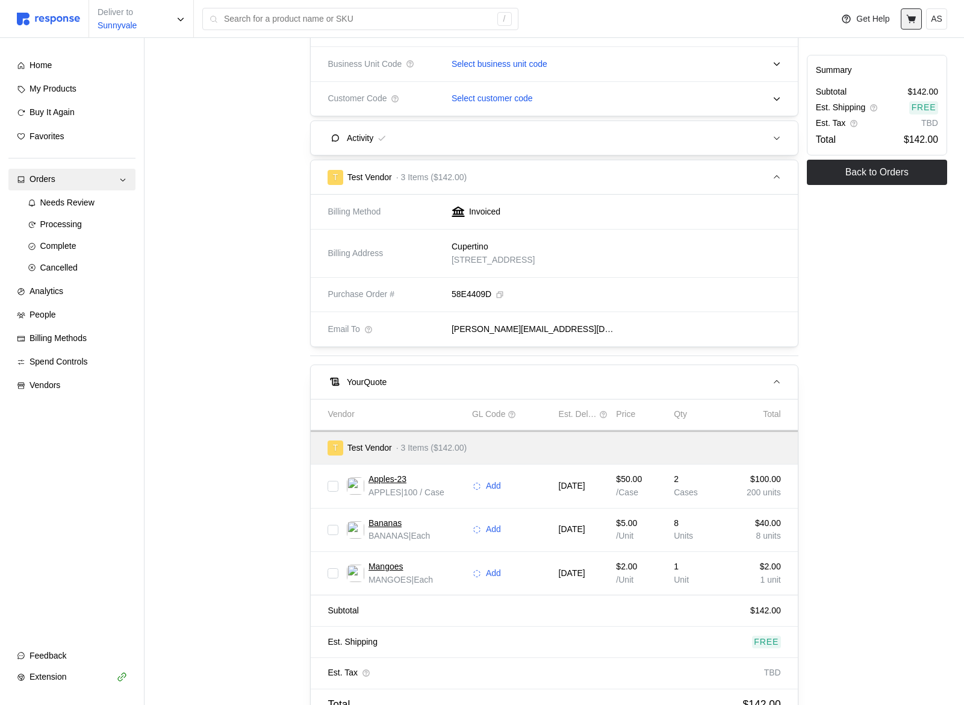
click at [906, 22] on icon at bounding box center [911, 19] width 11 height 11
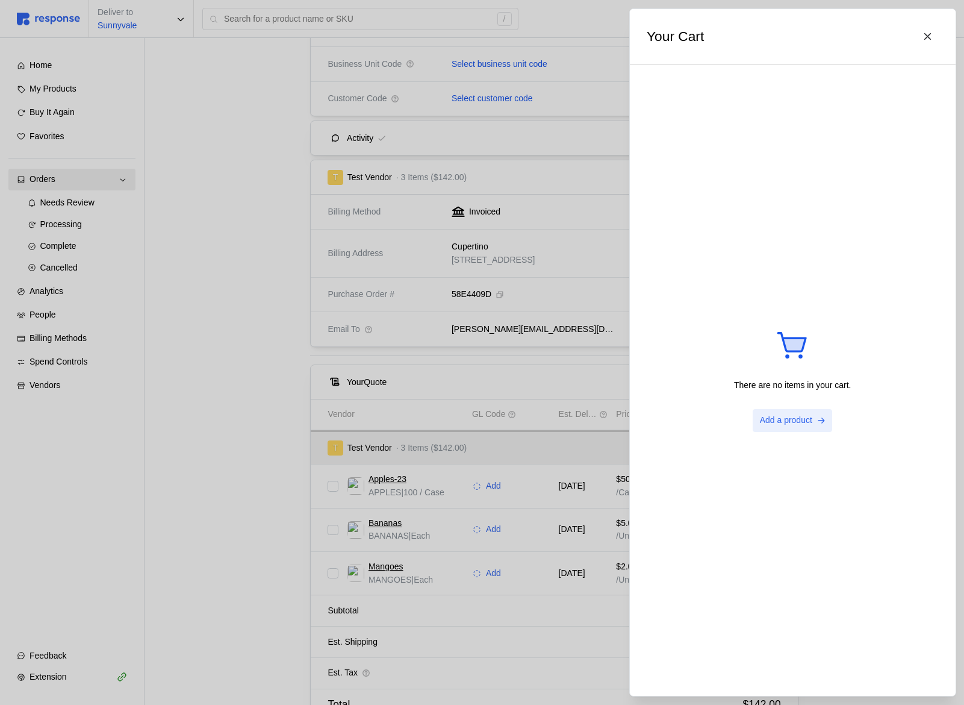
click at [778, 423] on p "Add a product" at bounding box center [785, 420] width 52 height 13
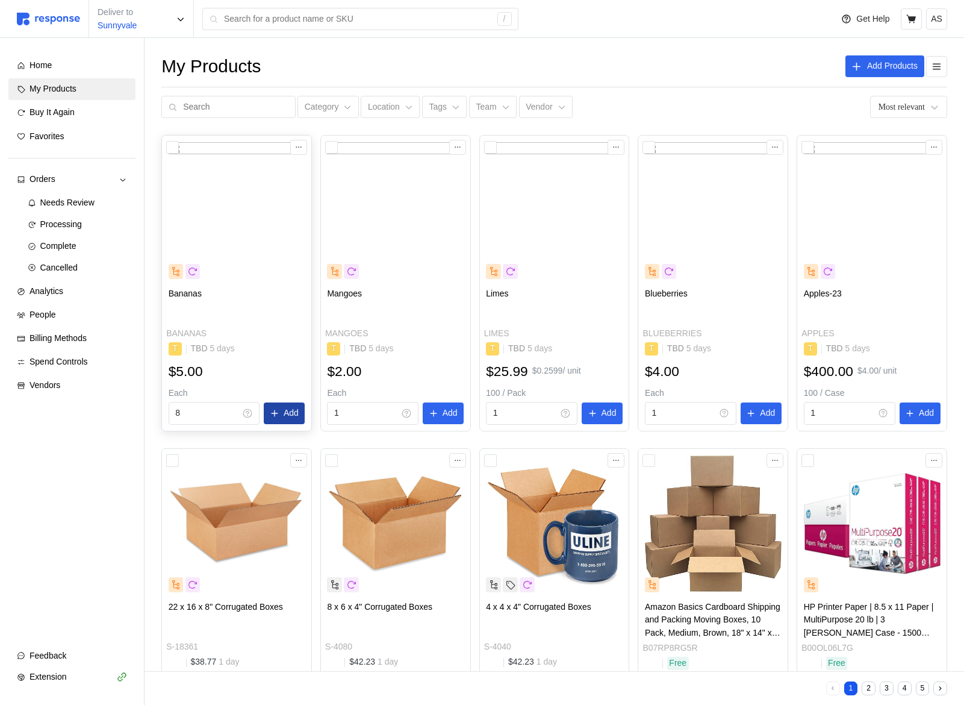
click at [285, 417] on p "Add" at bounding box center [291, 412] width 15 height 13
drag, startPoint x: 444, startPoint y: 409, endPoint x: 506, endPoint y: 358, distance: 81.3
click at [443, 409] on p "Add" at bounding box center [450, 412] width 15 height 13
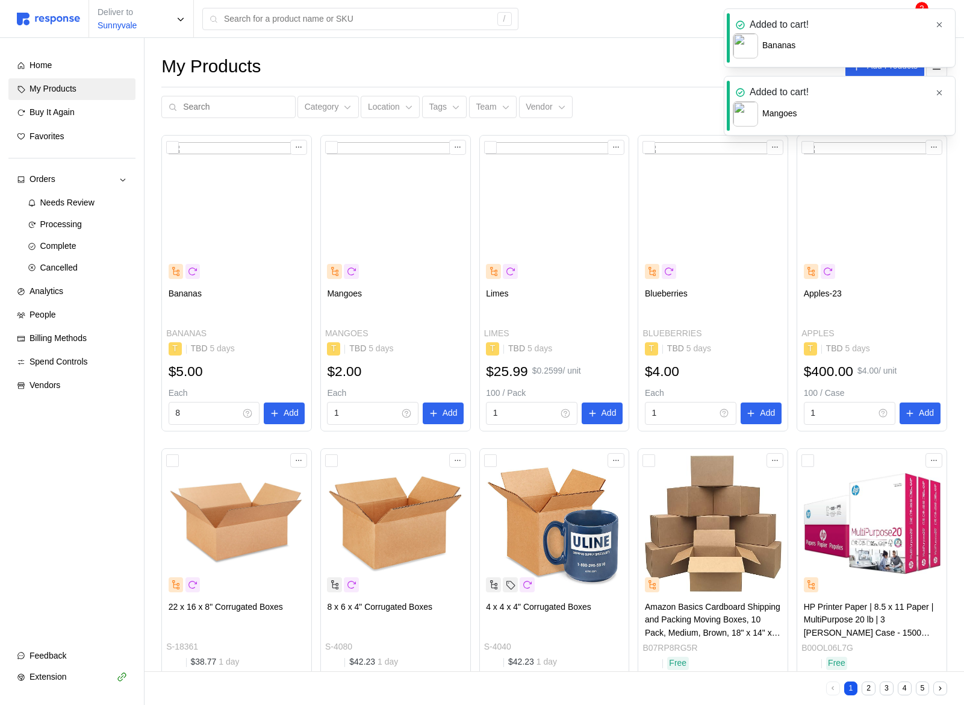
click at [933, 23] on button "button" at bounding box center [939, 24] width 15 height 15
click at [939, 21] on icon "button" at bounding box center [939, 24] width 8 height 8
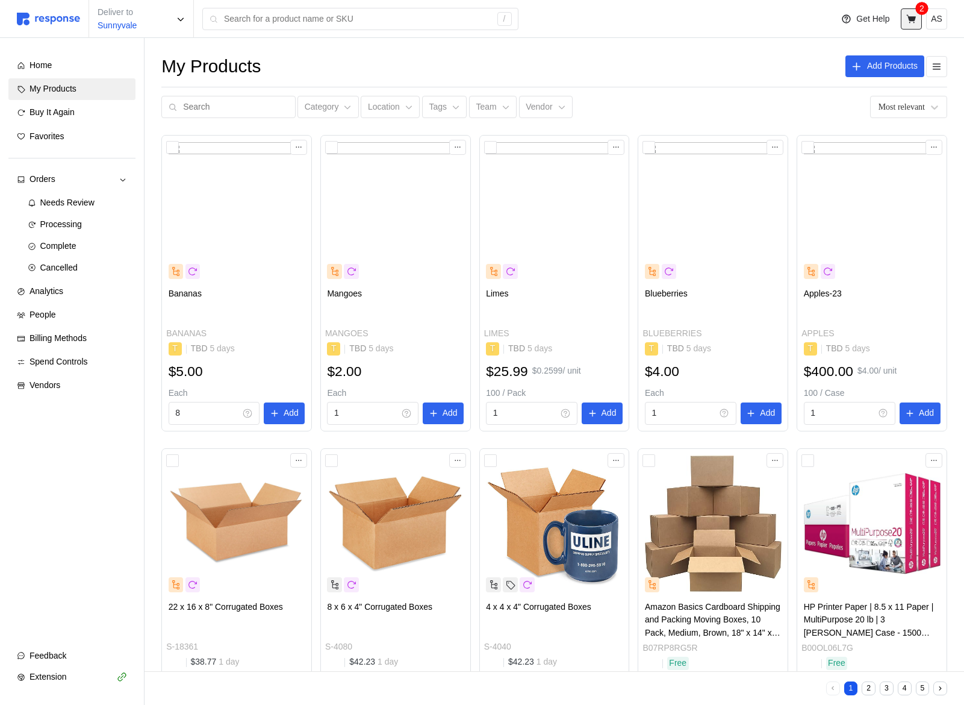
click at [911, 22] on icon at bounding box center [911, 19] width 11 height 11
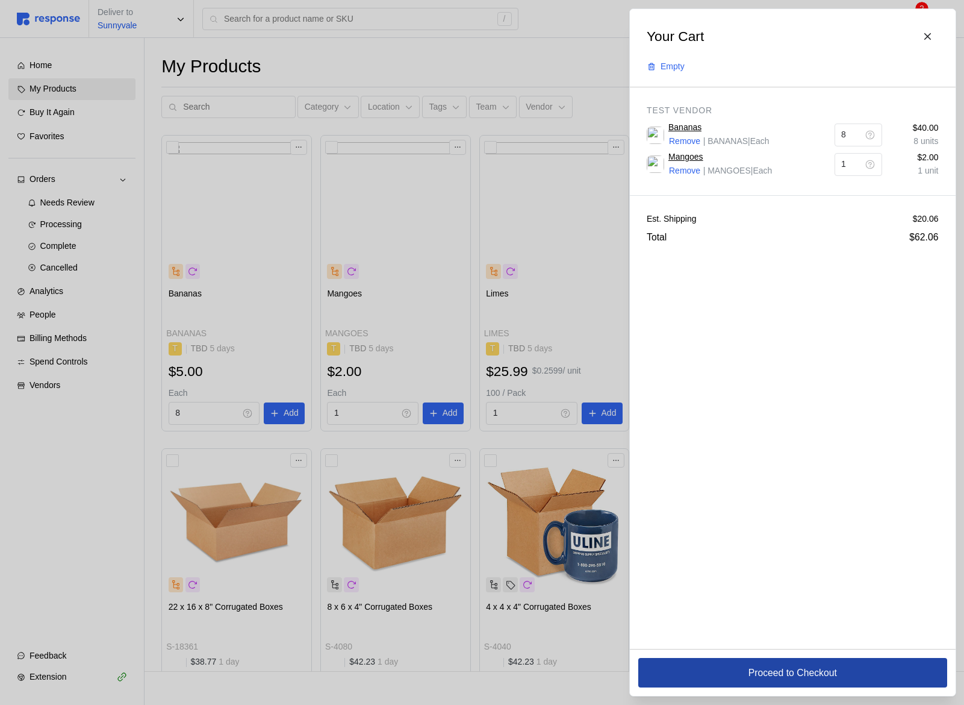
click at [790, 670] on p "Proceed to Checkout" at bounding box center [792, 672] width 89 height 15
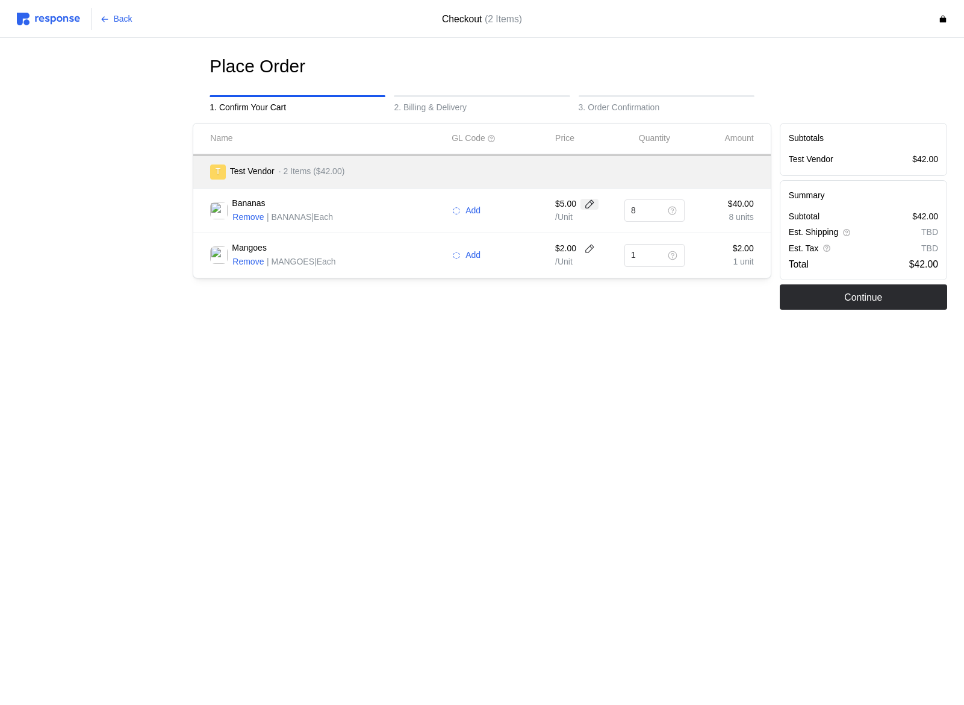
click at [587, 205] on icon at bounding box center [589, 204] width 11 height 11
click at [609, 340] on div "Place Order 1. Confirm Your Cart 2. Billing & Delivery 3. Order Confirmation Na…" at bounding box center [482, 207] width 930 height 305
click at [493, 342] on div "Place Order 1. Confirm Your Cart 2. Billing & Delivery 3. Order Confirmation Na…" at bounding box center [482, 207] width 930 height 305
click at [671, 209] on icon at bounding box center [672, 211] width 8 height 8
click at [676, 270] on div "9 $45.00" at bounding box center [688, 274] width 108 height 13
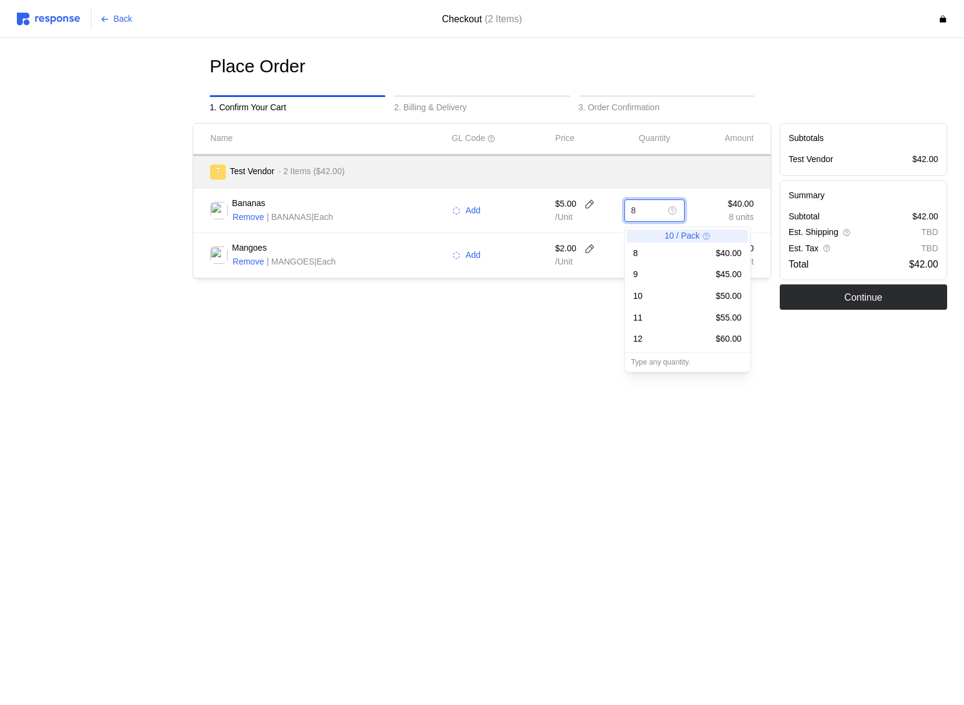
type input "9"
click at [647, 413] on main "Place Order 1. Confirm Your Cart 2. Billing & Delivery 3. Order Confirmation Na…" at bounding box center [482, 352] width 964 height 705
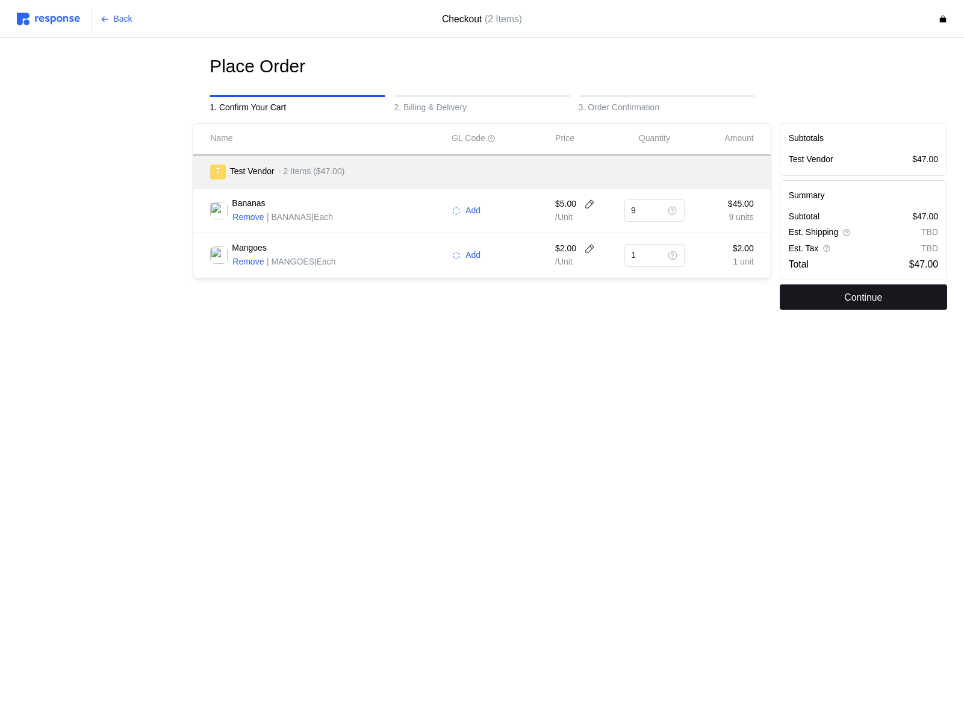
click at [822, 291] on button "Continue" at bounding box center [863, 296] width 167 height 25
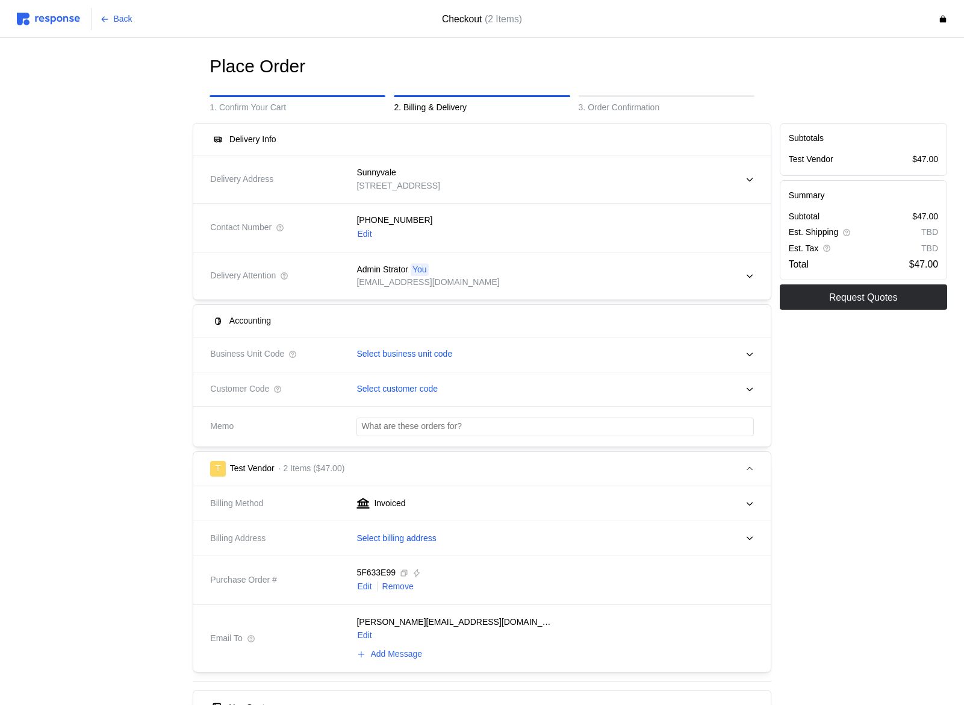
click at [60, 18] on img at bounding box center [48, 19] width 63 height 13
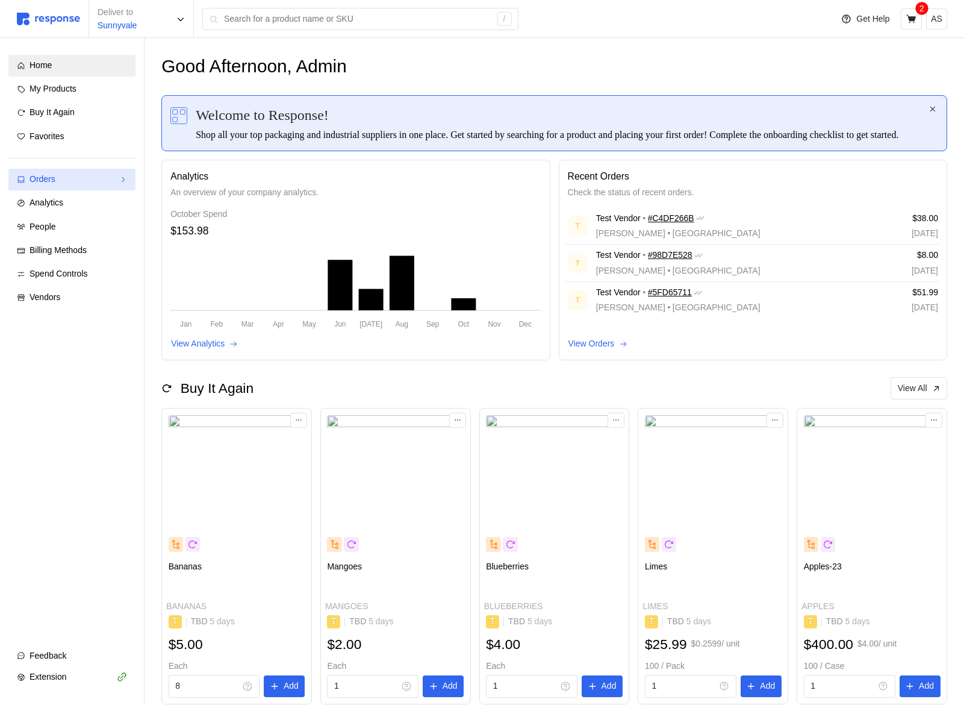
click at [63, 185] on div "Orders" at bounding box center [72, 179] width 85 height 13
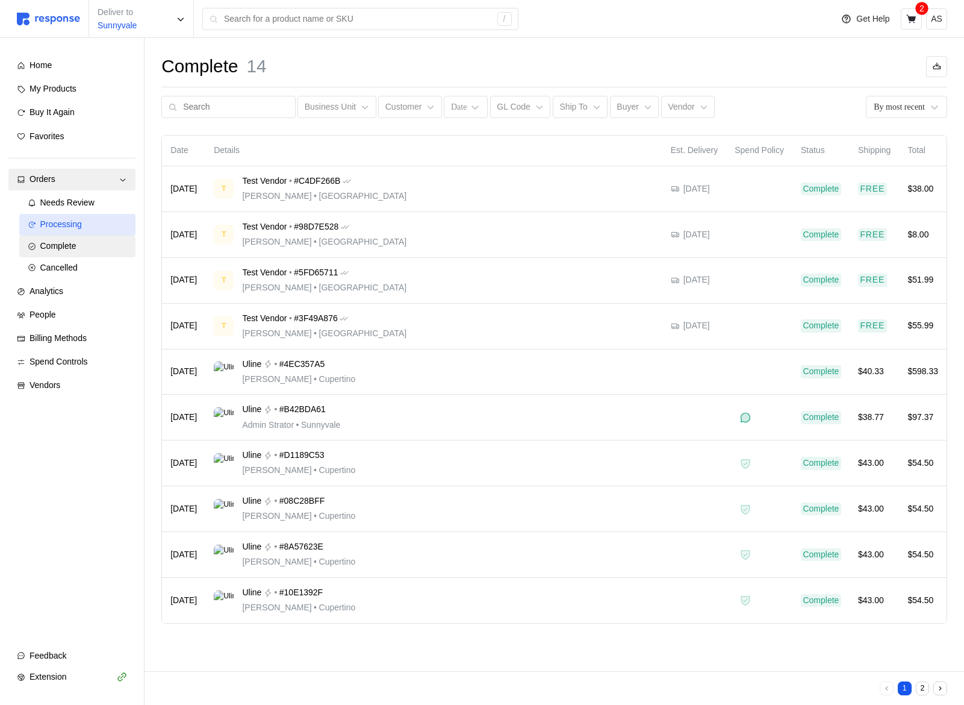
click at [88, 222] on div "Processing" at bounding box center [83, 224] width 87 height 13
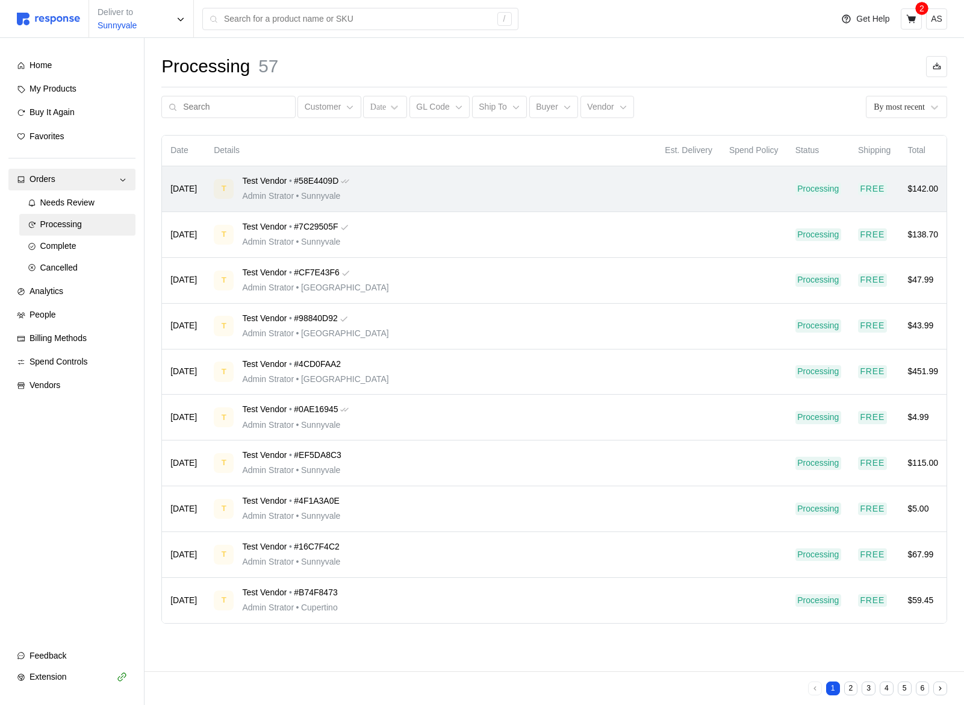
click at [509, 191] on div "T Test Vendor • #58E4409D Admin Strator • Sunnyvale" at bounding box center [431, 189] width 434 height 28
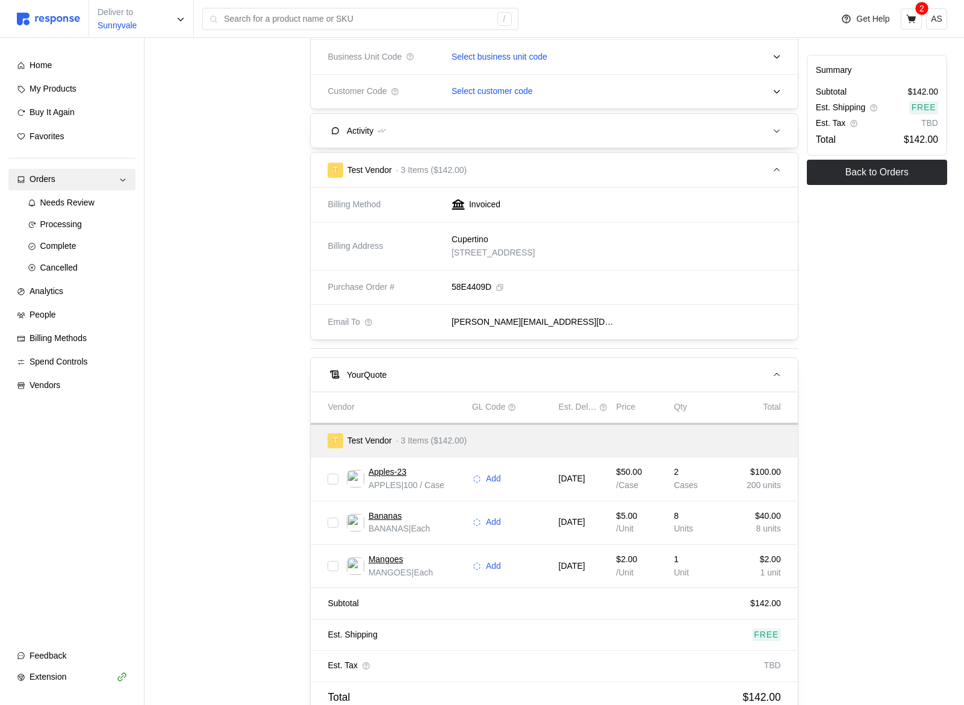
scroll to position [423, 0]
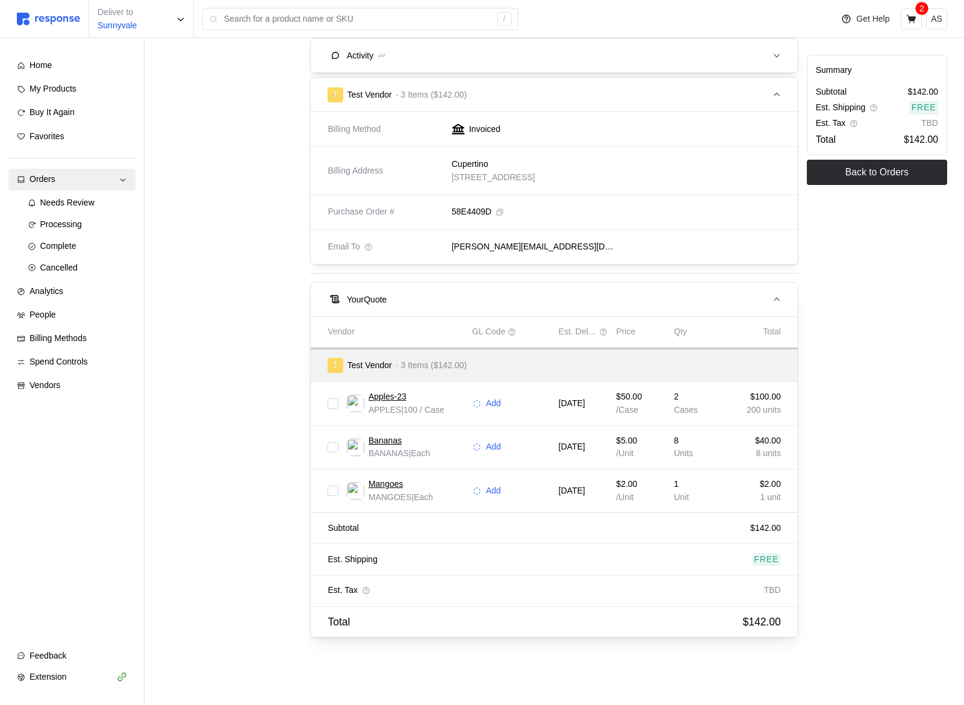
click at [671, 409] on div "2 Cases" at bounding box center [699, 403] width 58 height 34
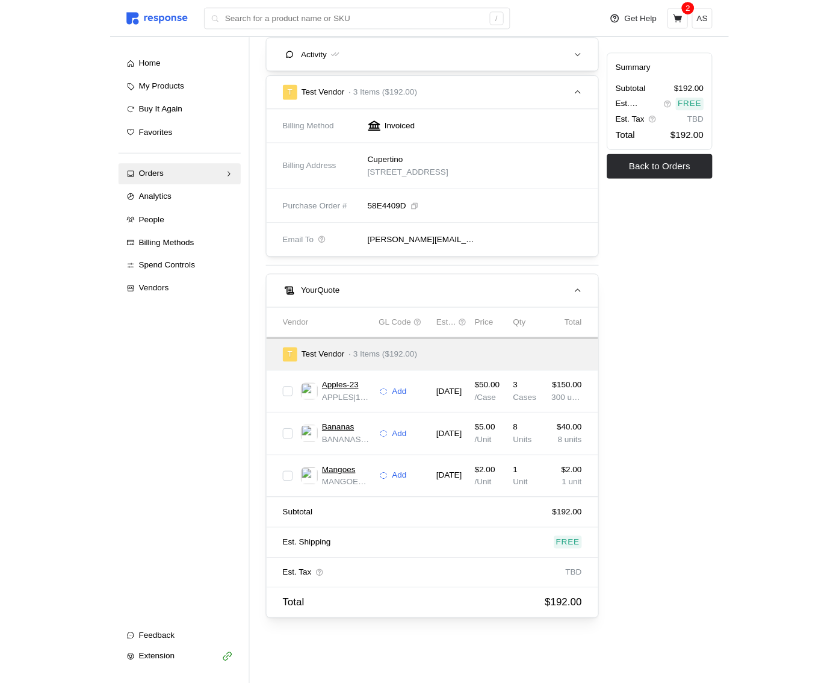
scroll to position [437, 0]
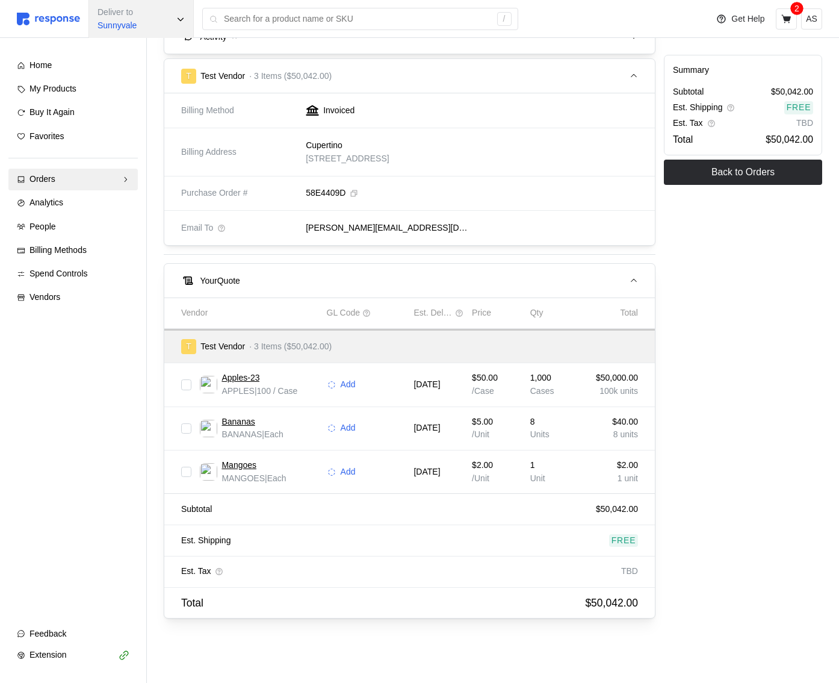
scroll to position [444, 0]
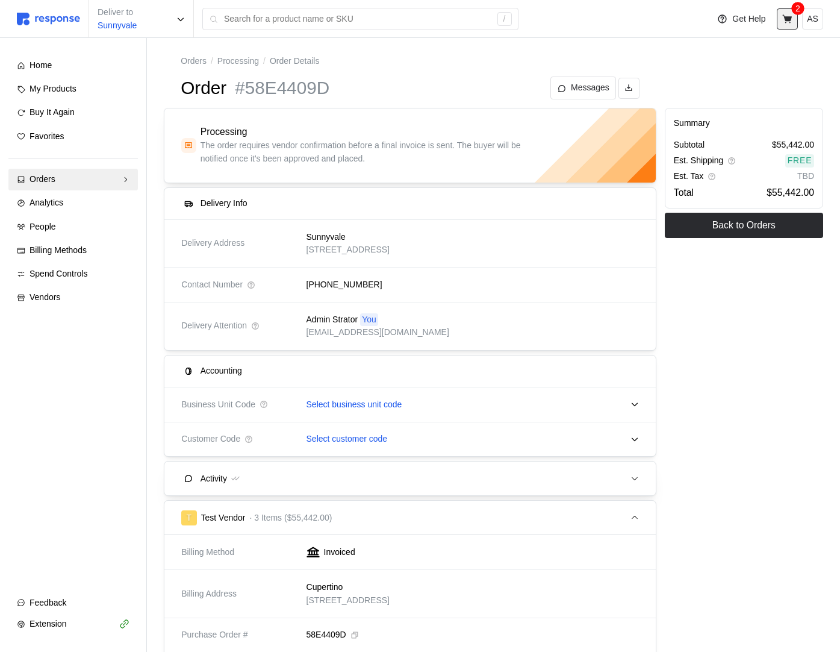
click at [789, 25] on button at bounding box center [787, 18] width 21 height 21
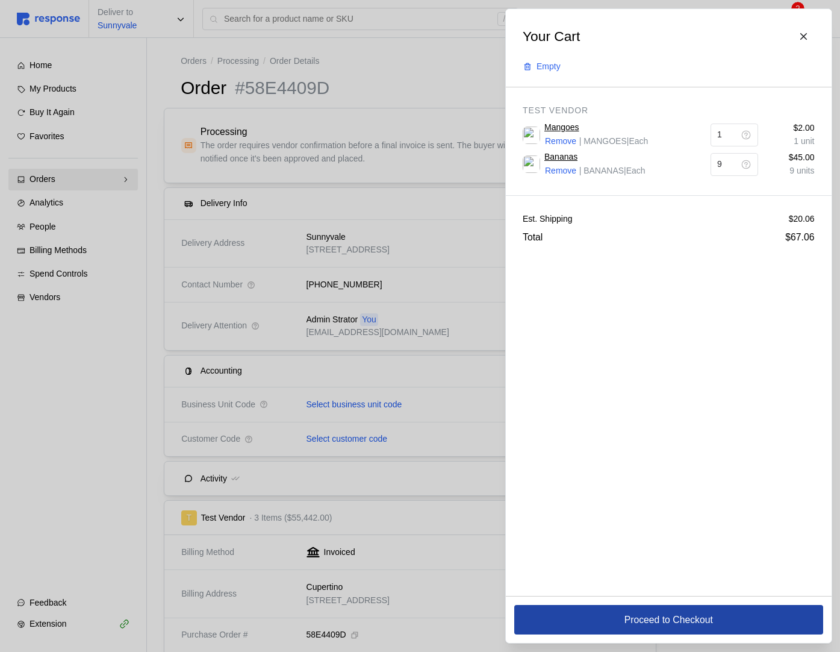
click at [608, 618] on button "Proceed to Checkout" at bounding box center [668, 620] width 309 height 30
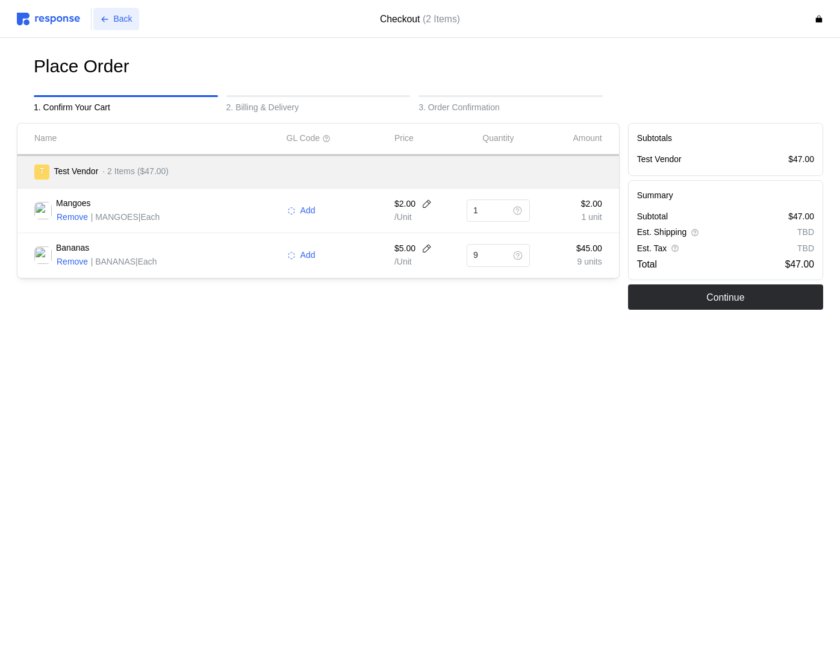
click at [125, 19] on p "Back" at bounding box center [123, 19] width 19 height 13
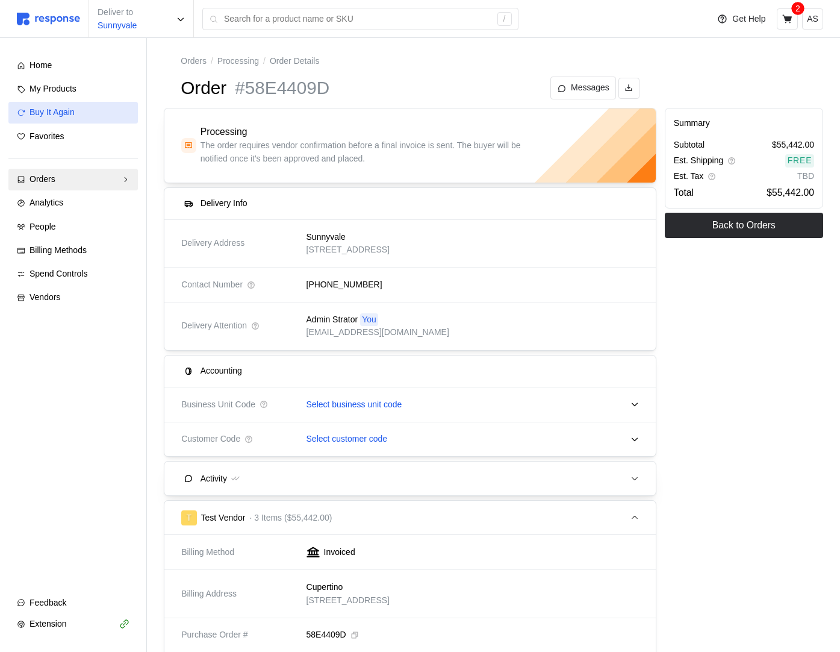
click at [84, 113] on div "Buy It Again" at bounding box center [80, 112] width 100 height 13
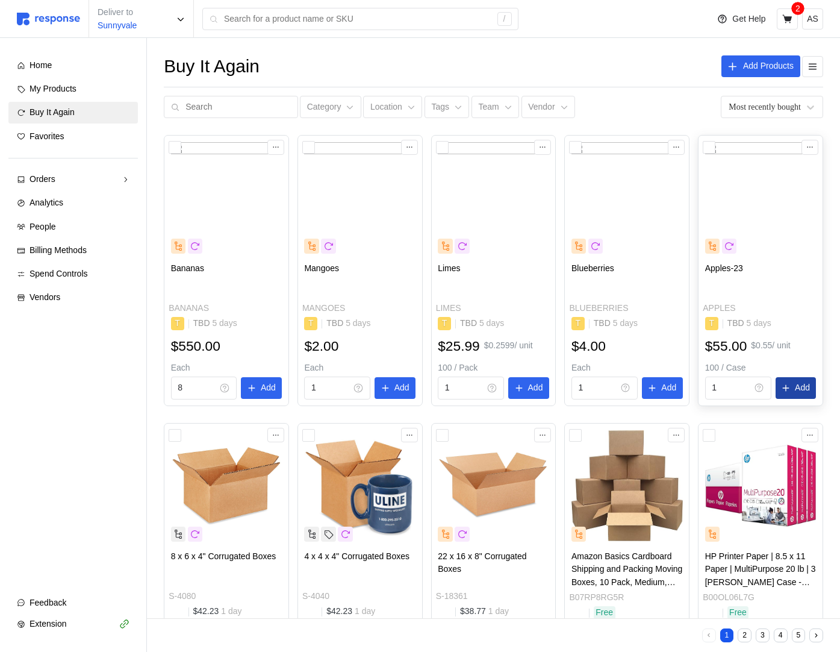
click at [804, 386] on p "Add" at bounding box center [802, 387] width 15 height 13
click at [400, 391] on p "Add" at bounding box center [401, 387] width 15 height 13
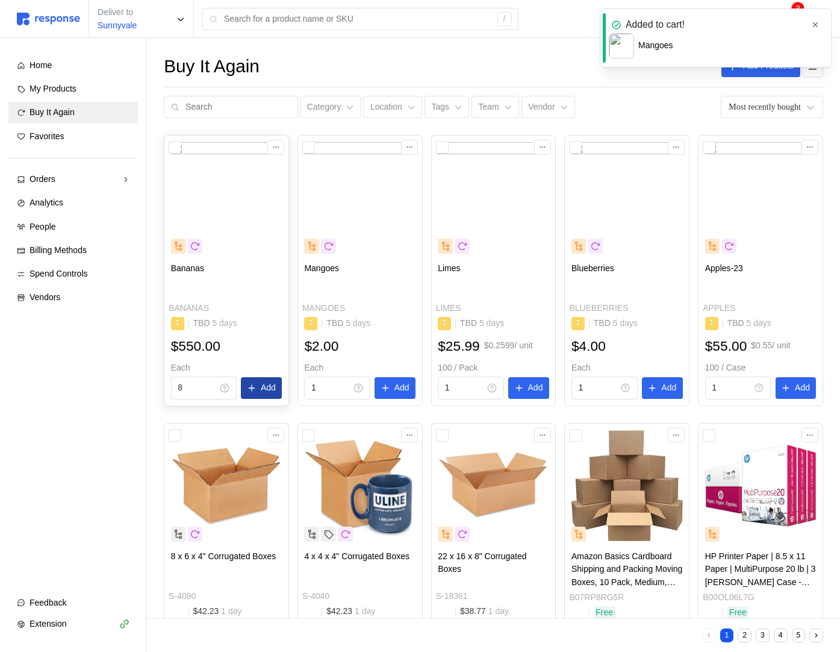
click at [257, 387] on button "Add" at bounding box center [261, 388] width 41 height 22
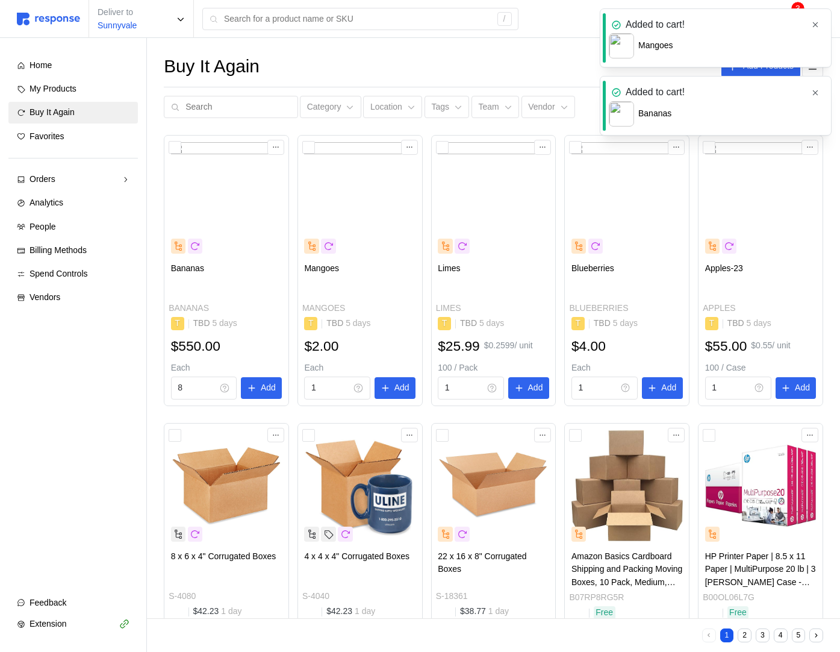
click at [814, 22] on icon "button" at bounding box center [815, 24] width 8 height 8
click at [789, 20] on div "Added to cart!" at bounding box center [707, 24] width 197 height 15
click at [823, 21] on div "Added to cart! [GEOGRAPHIC_DATA]" at bounding box center [716, 37] width 232 height 59
click at [811, 21] on icon "button" at bounding box center [815, 24] width 8 height 8
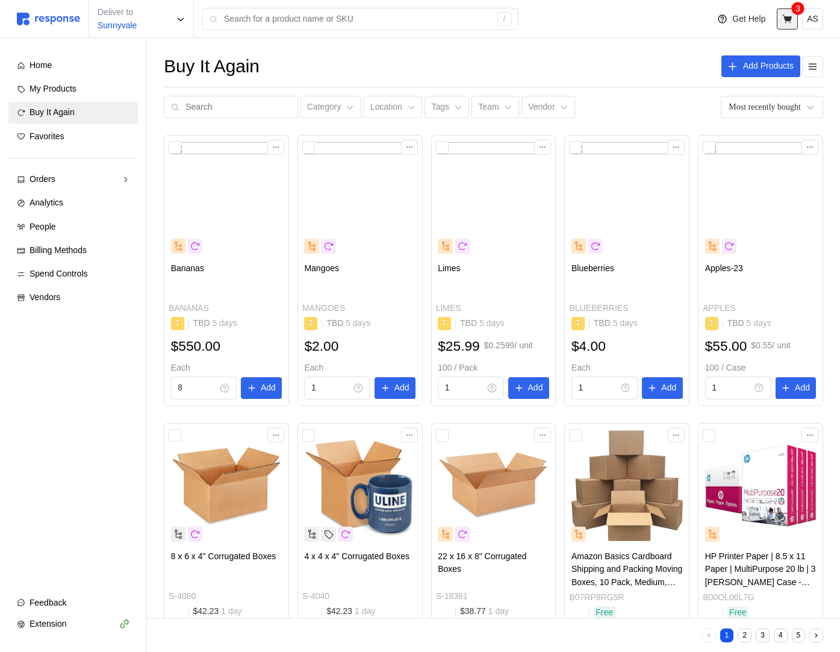
click at [791, 21] on icon at bounding box center [787, 19] width 11 height 11
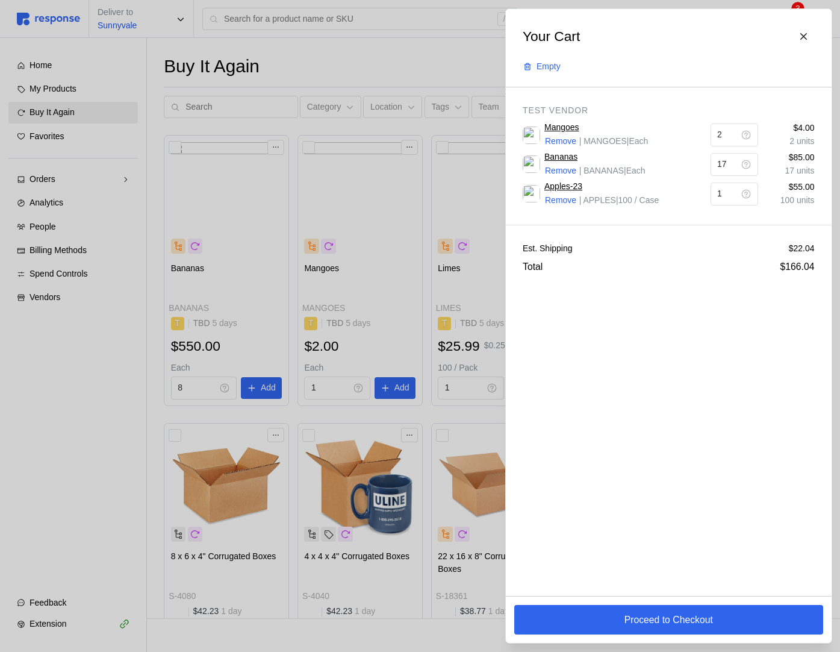
click at [402, 270] on div at bounding box center [420, 326] width 840 height 652
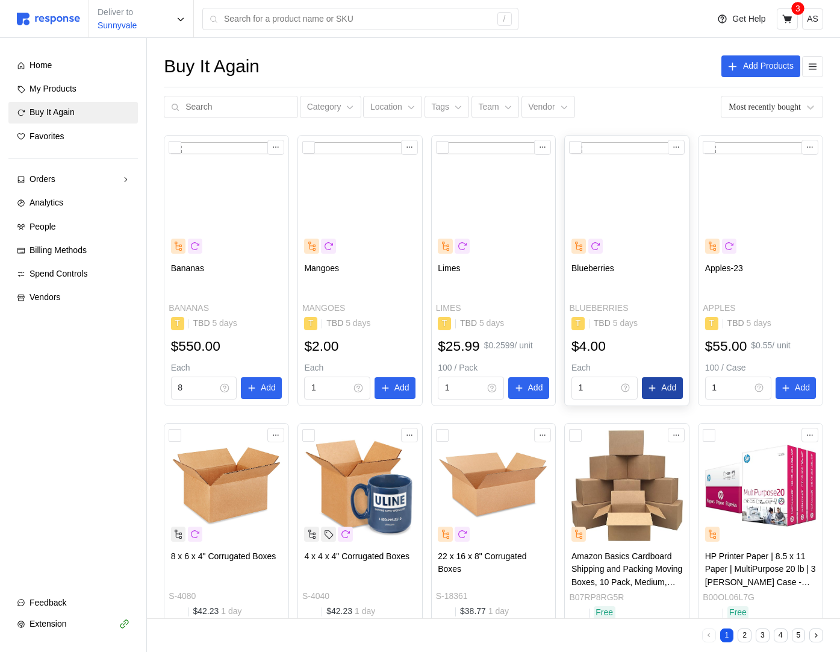
click at [656, 392] on button "Add" at bounding box center [662, 388] width 41 height 22
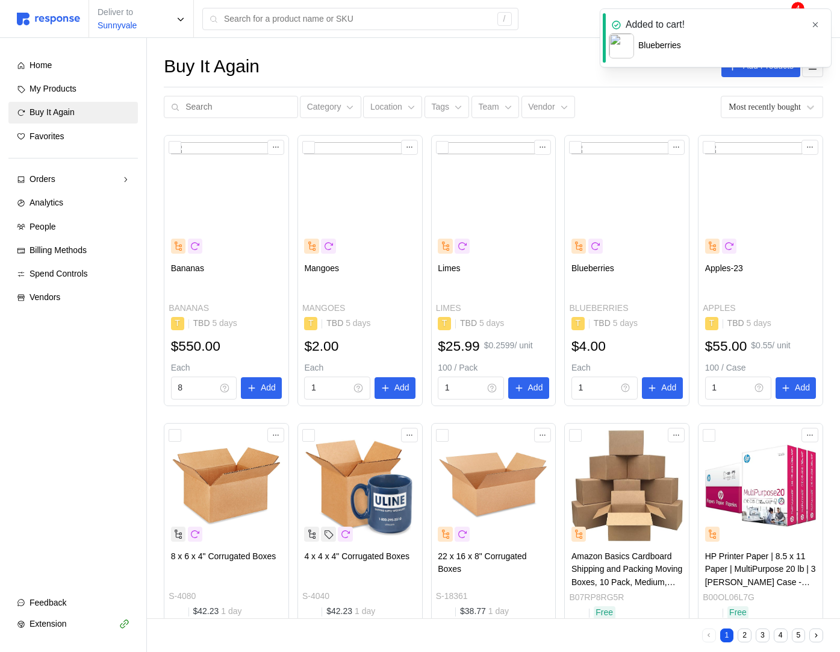
click at [812, 27] on icon "button" at bounding box center [815, 24] width 8 height 8
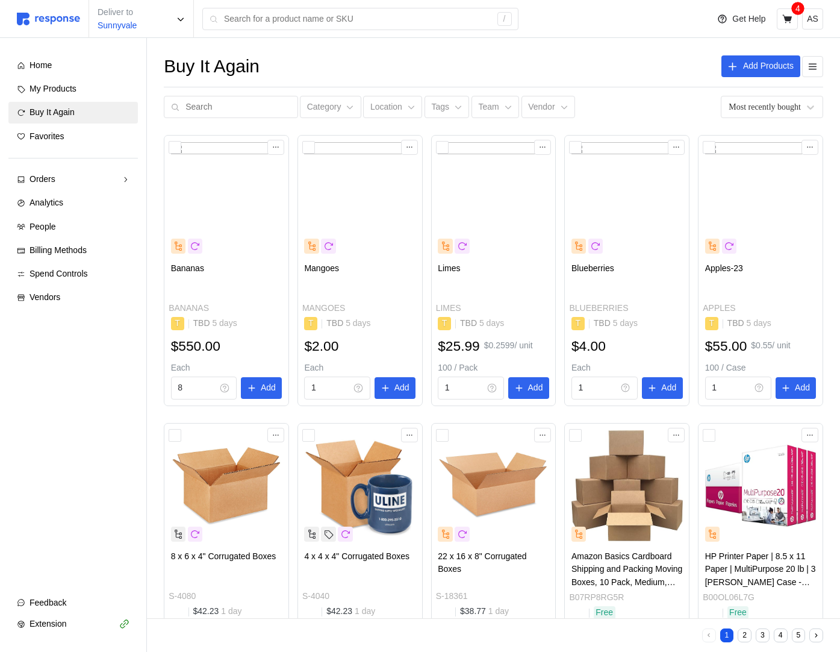
click at [799, 22] on div "Get Help 4 AS" at bounding box center [766, 19] width 113 height 23
click at [786, 22] on icon at bounding box center [787, 19] width 11 height 11
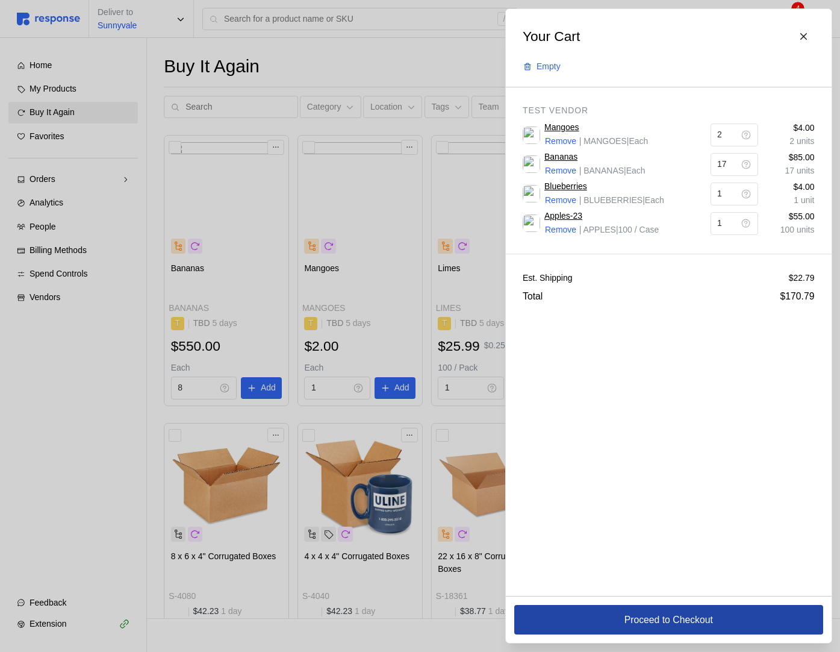
click at [601, 624] on button "Proceed to Checkout" at bounding box center [668, 620] width 309 height 30
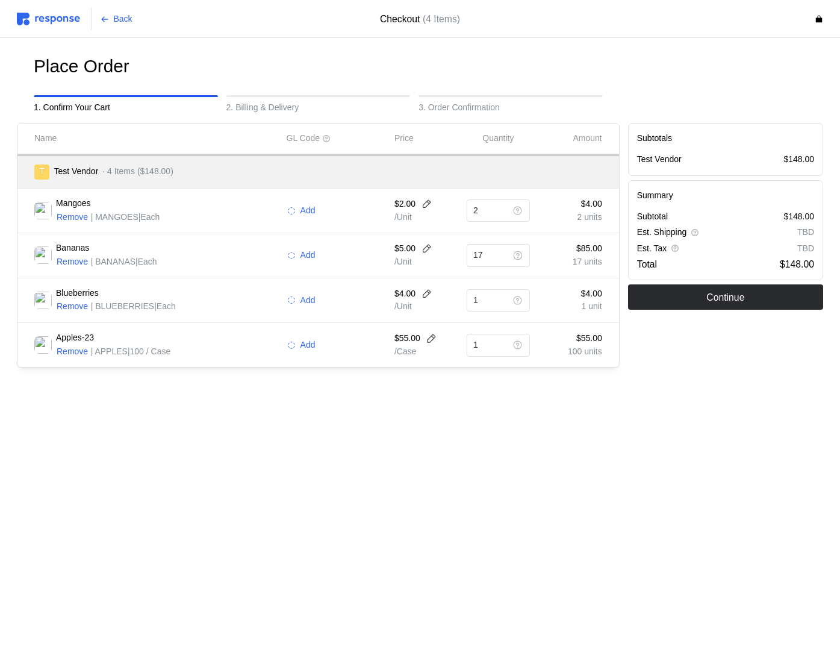
click at [308, 435] on main "Place Order 1. Confirm Your Cart 2. Billing & Delivery 3. Order Confirmation Na…" at bounding box center [420, 326] width 840 height 652
click at [680, 297] on button "Continue" at bounding box center [725, 296] width 195 height 25
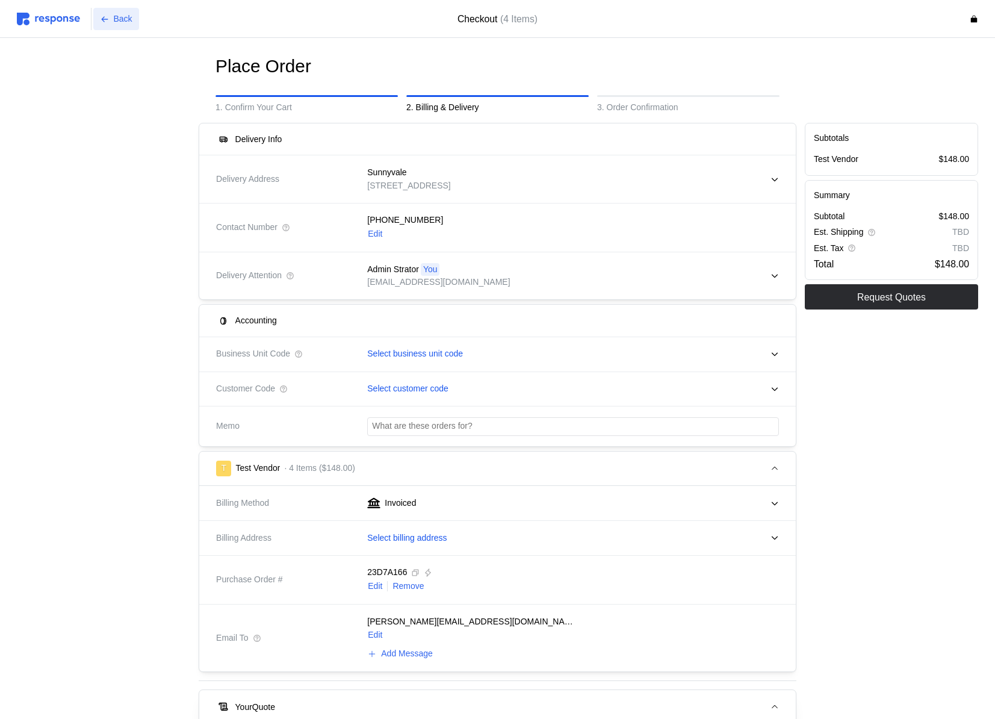
click at [125, 17] on p "Back" at bounding box center [123, 19] width 19 height 13
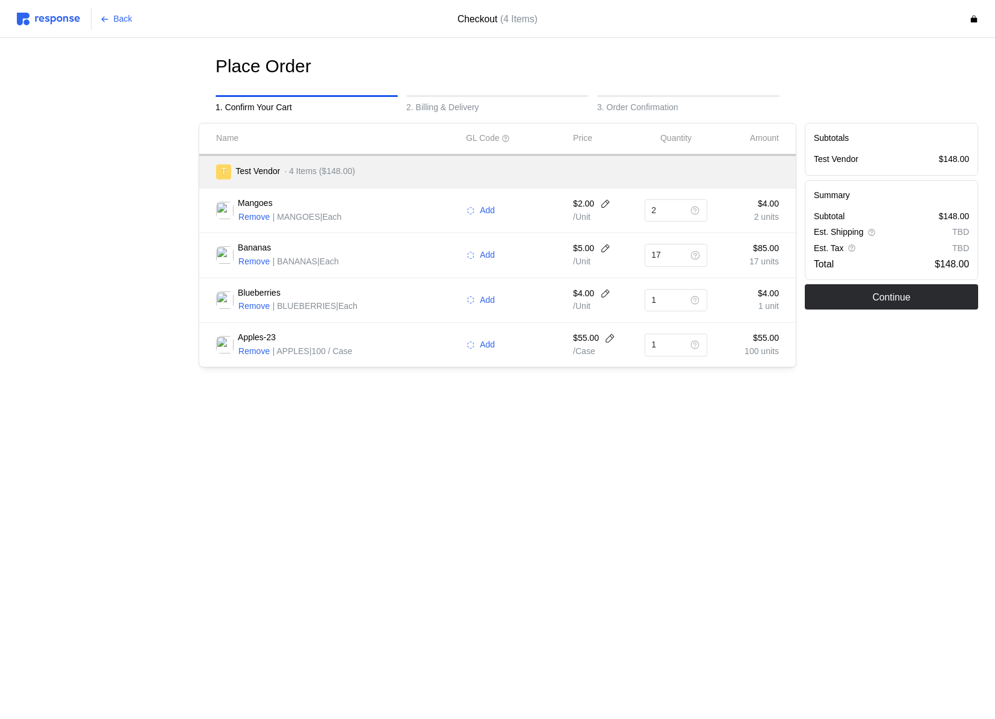
click at [755, 361] on div "$55.00 100 units" at bounding box center [748, 345] width 72 height 34
click at [55, 23] on img at bounding box center [48, 19] width 63 height 13
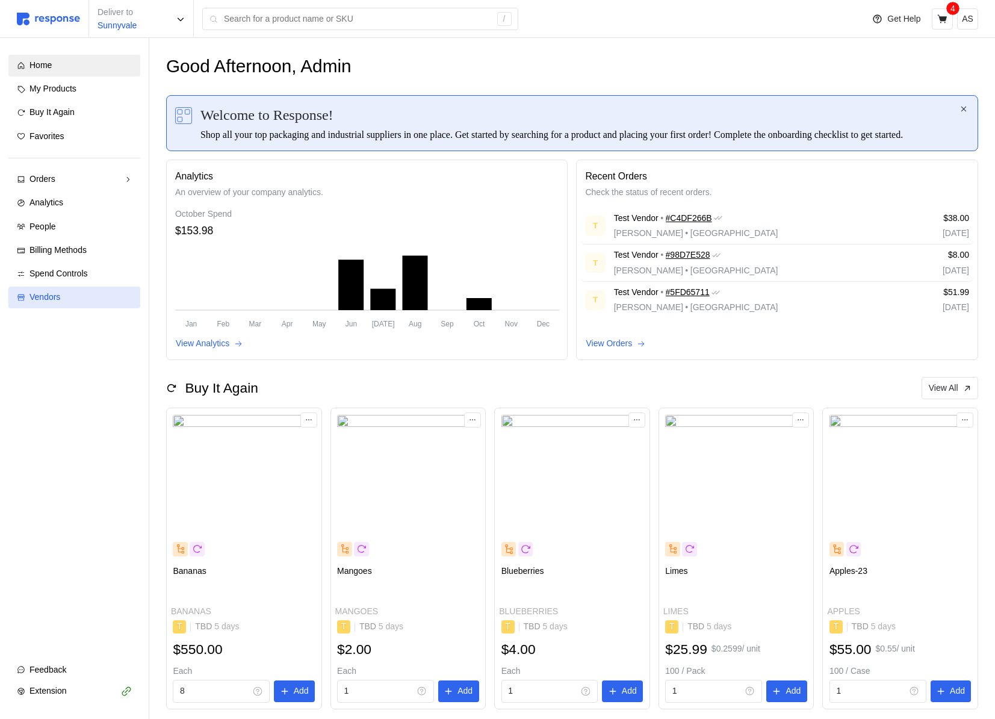
click at [54, 294] on span "Vendors" at bounding box center [45, 297] width 31 height 10
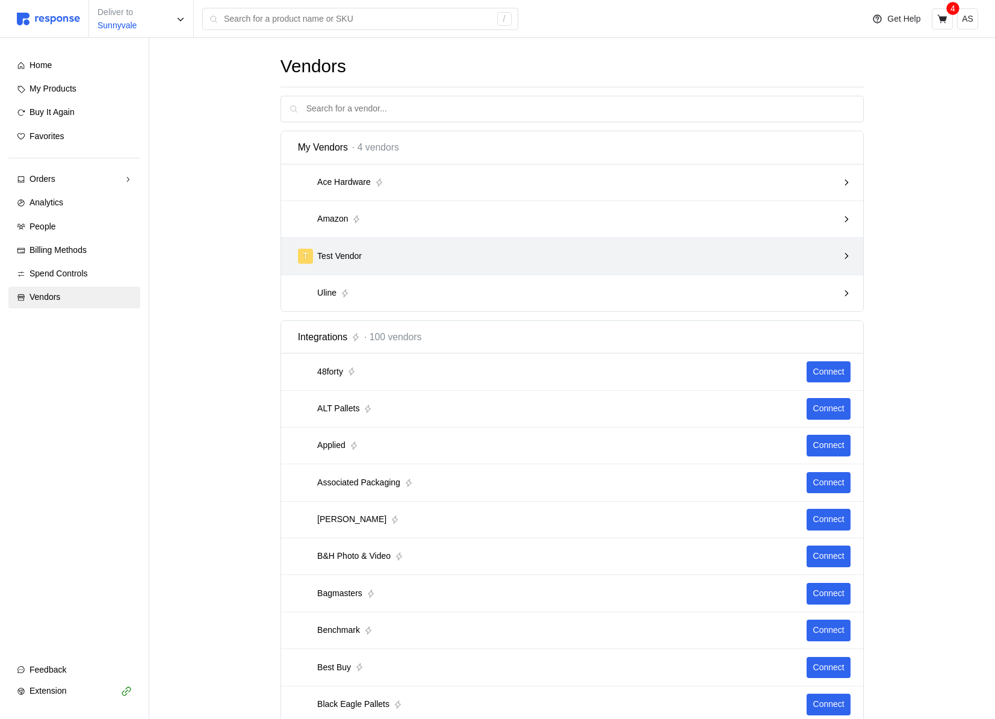
click at [352, 264] on div "T Test Vendor" at bounding box center [568, 255] width 549 height 23
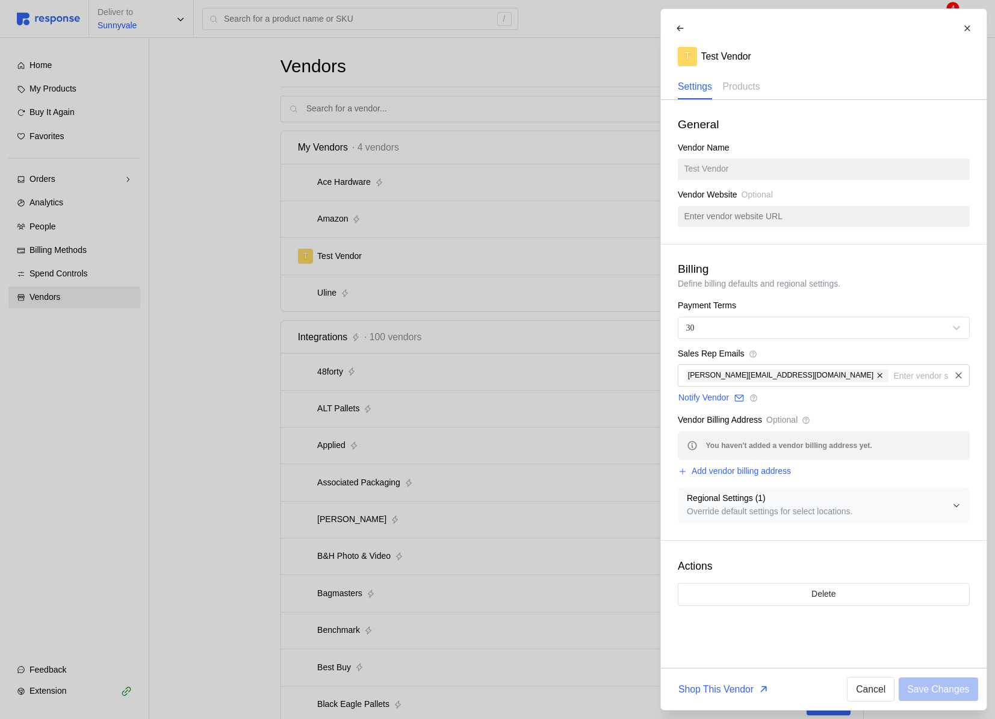
click at [299, 152] on div at bounding box center [497, 359] width 995 height 719
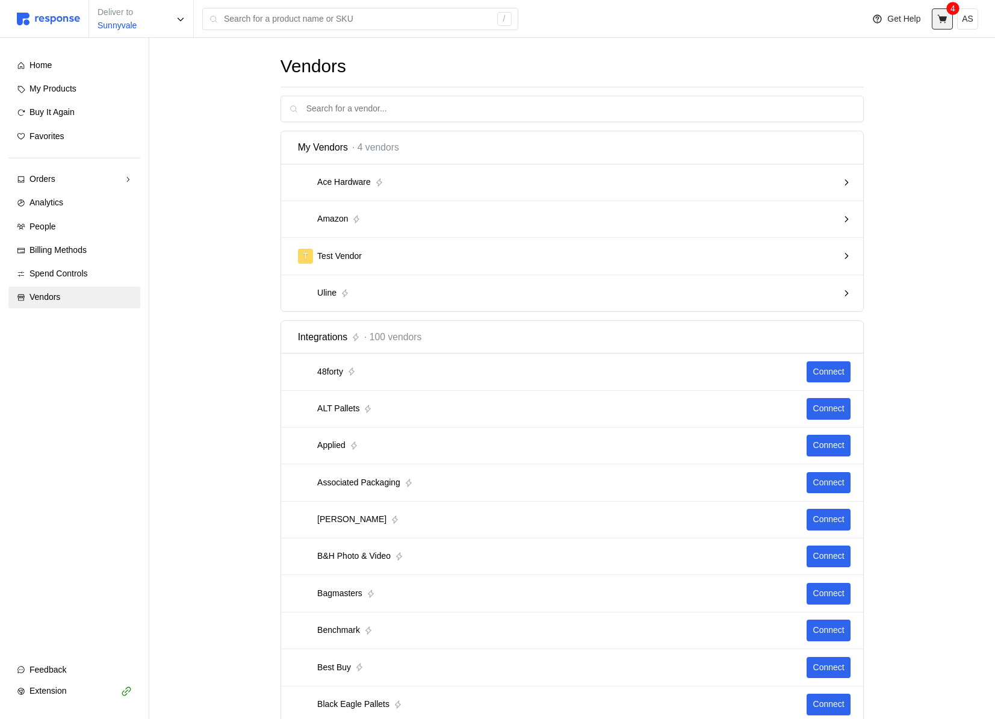
click at [839, 18] on icon at bounding box center [943, 18] width 10 height 8
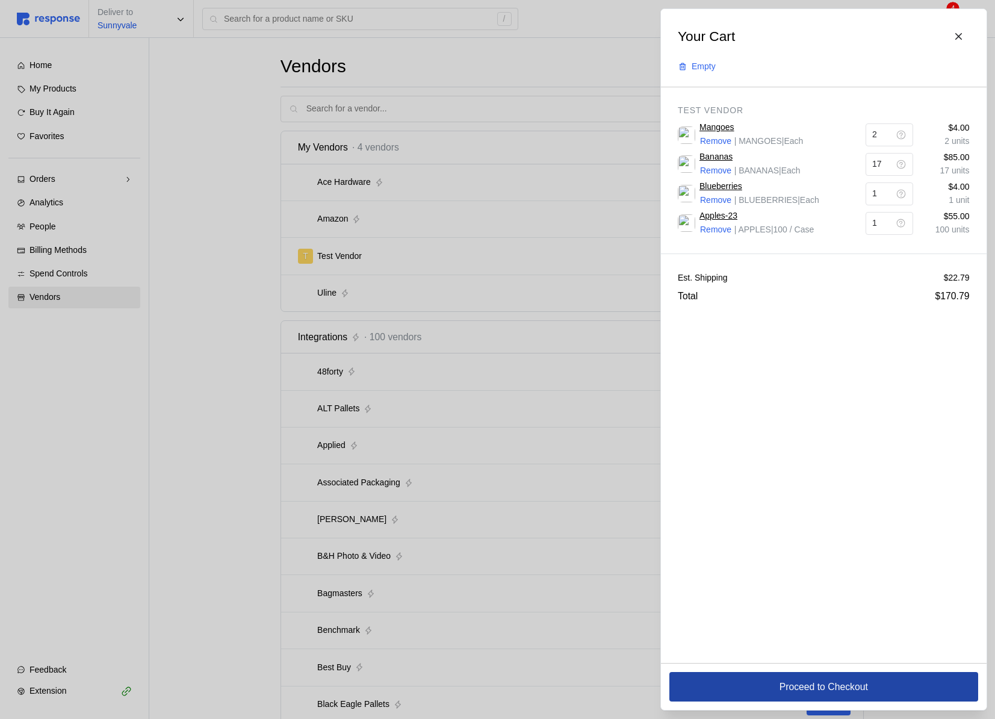
click at [839, 682] on button "Proceed to Checkout" at bounding box center [824, 687] width 309 height 30
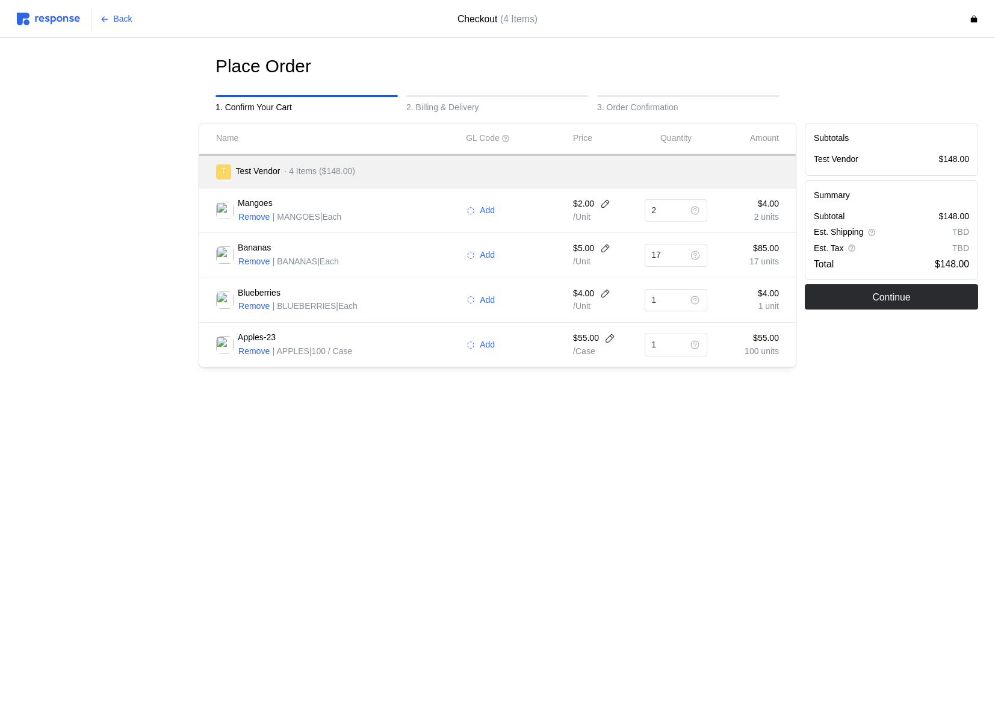
click at [381, 503] on main "Place Order 1. Confirm Your Cart 2. Billing & Delivery 3. Order Confirmation Na…" at bounding box center [497, 359] width 995 height 719
